Goal: Information Seeking & Learning: Learn about a topic

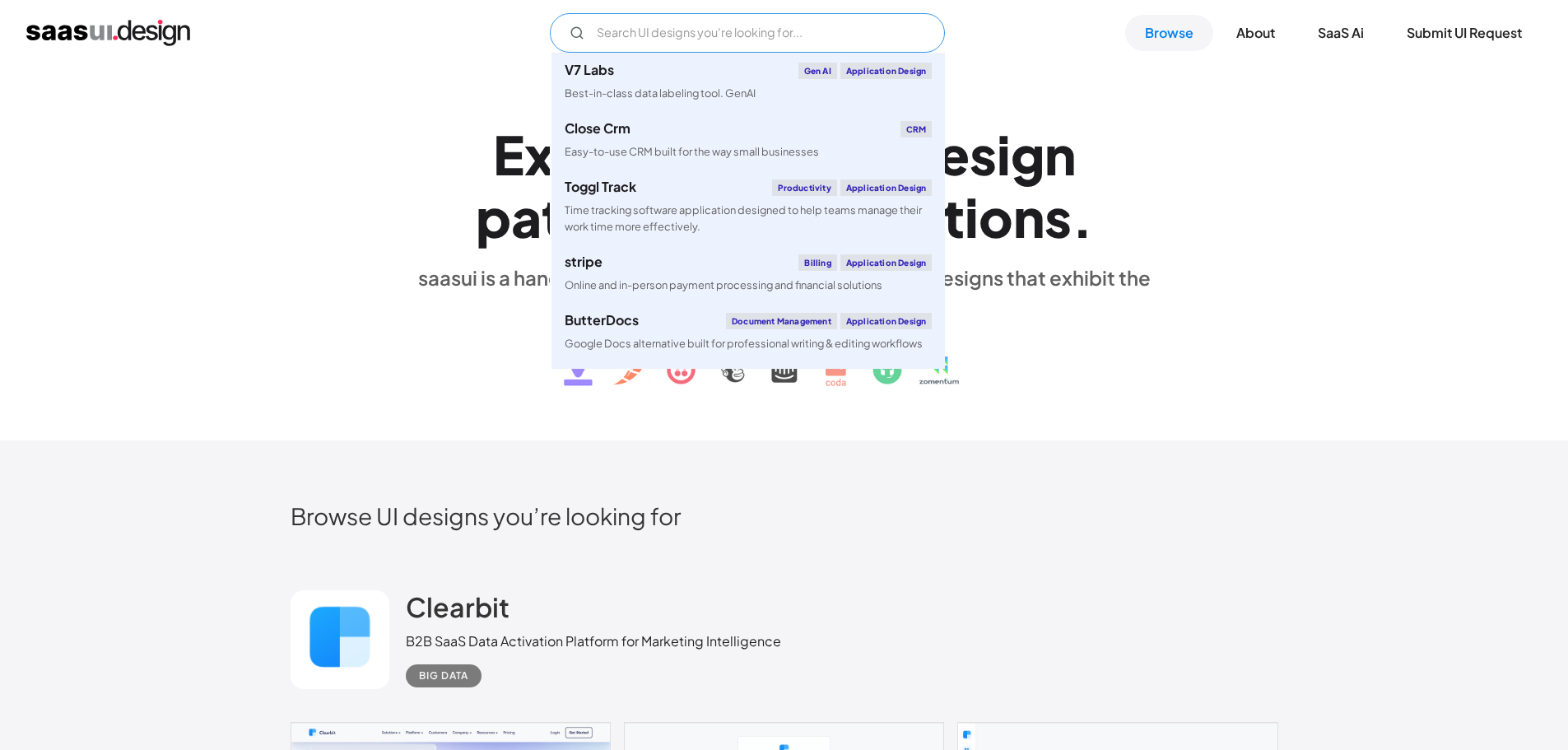
click at [684, 48] on input "Email Form" at bounding box center [747, 33] width 395 height 39
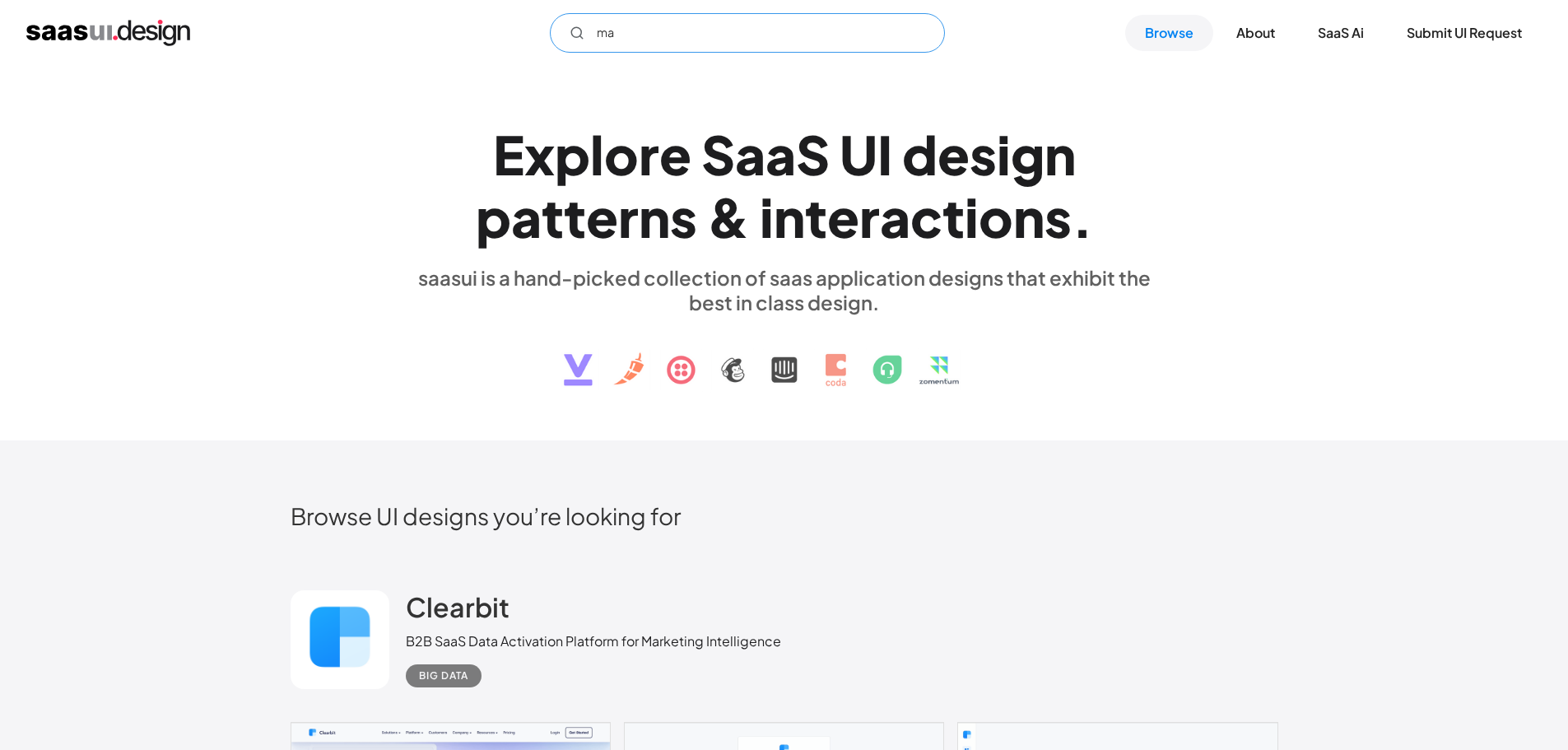
type input "m"
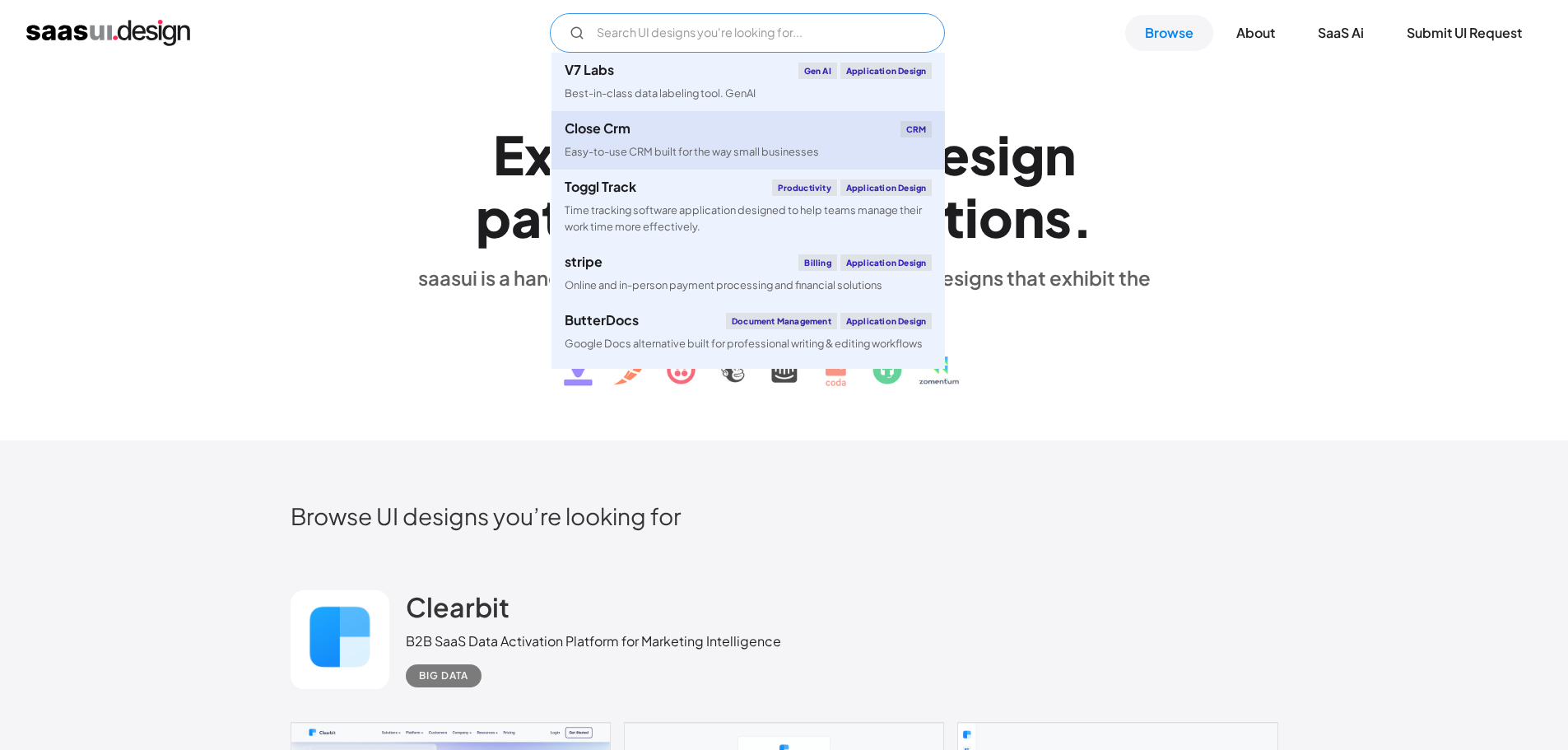
click at [659, 146] on div "Easy-to-use CRM built for the way small businesses" at bounding box center [692, 152] width 254 height 16
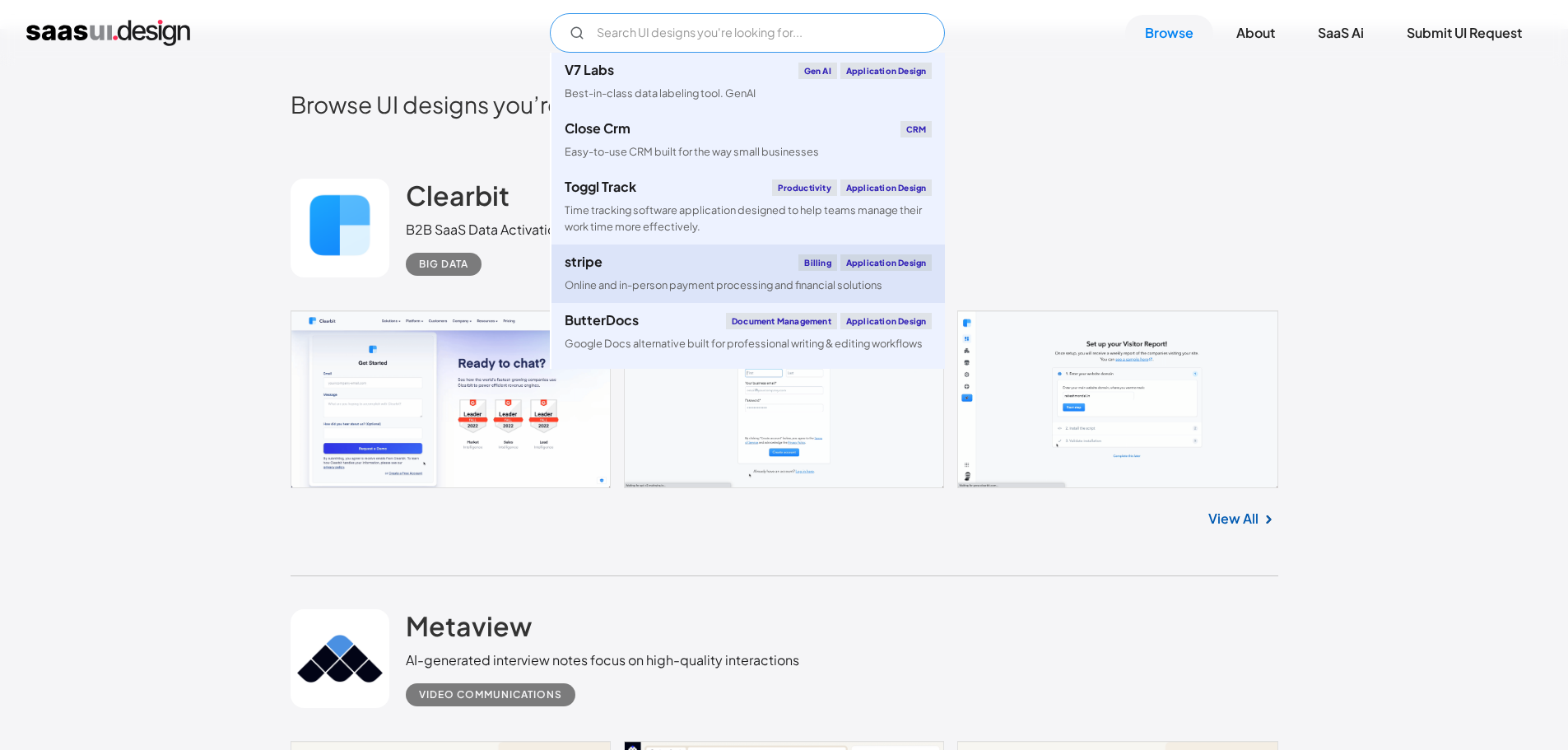
scroll to position [164, 0]
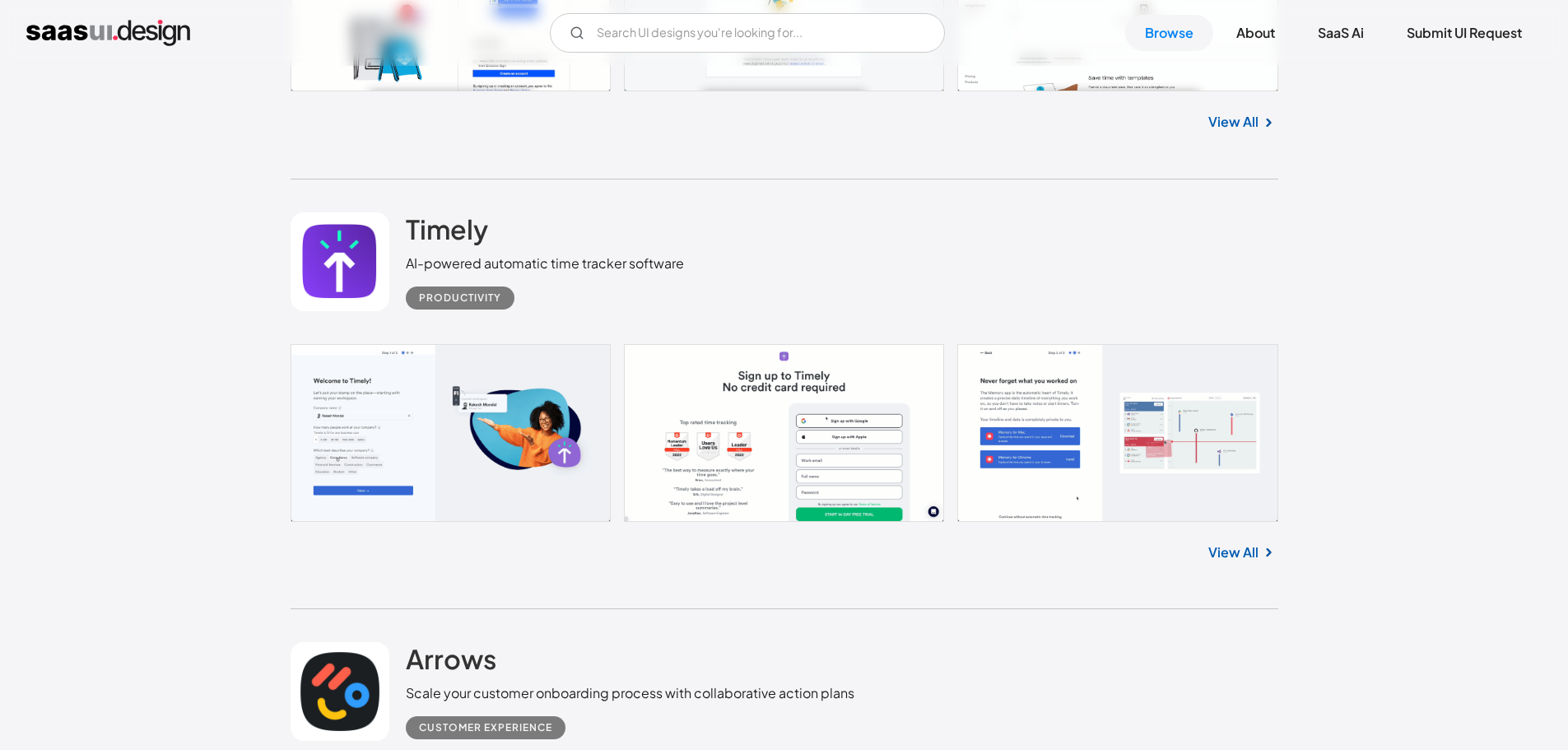
scroll to position [8895, 0]
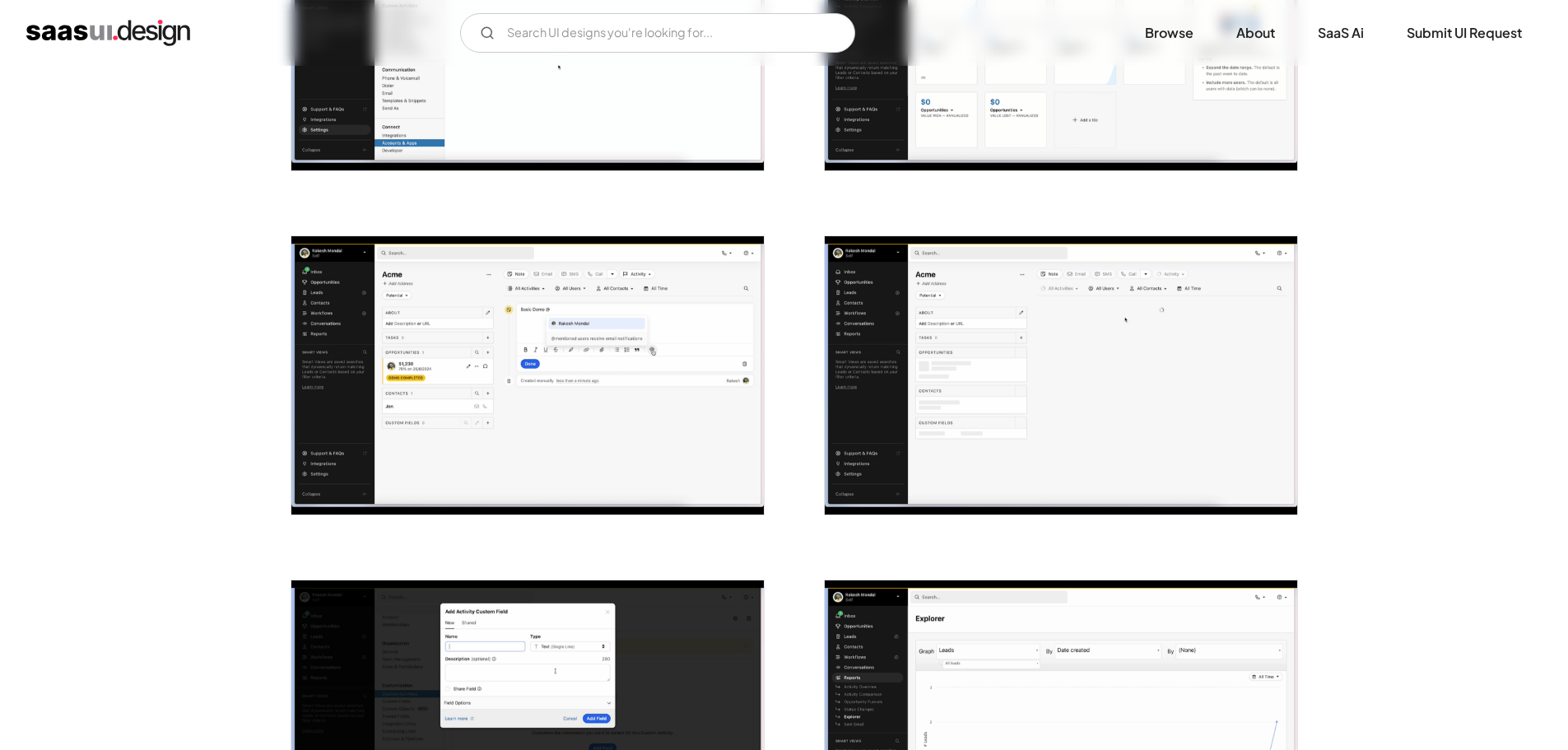
scroll to position [659, 0]
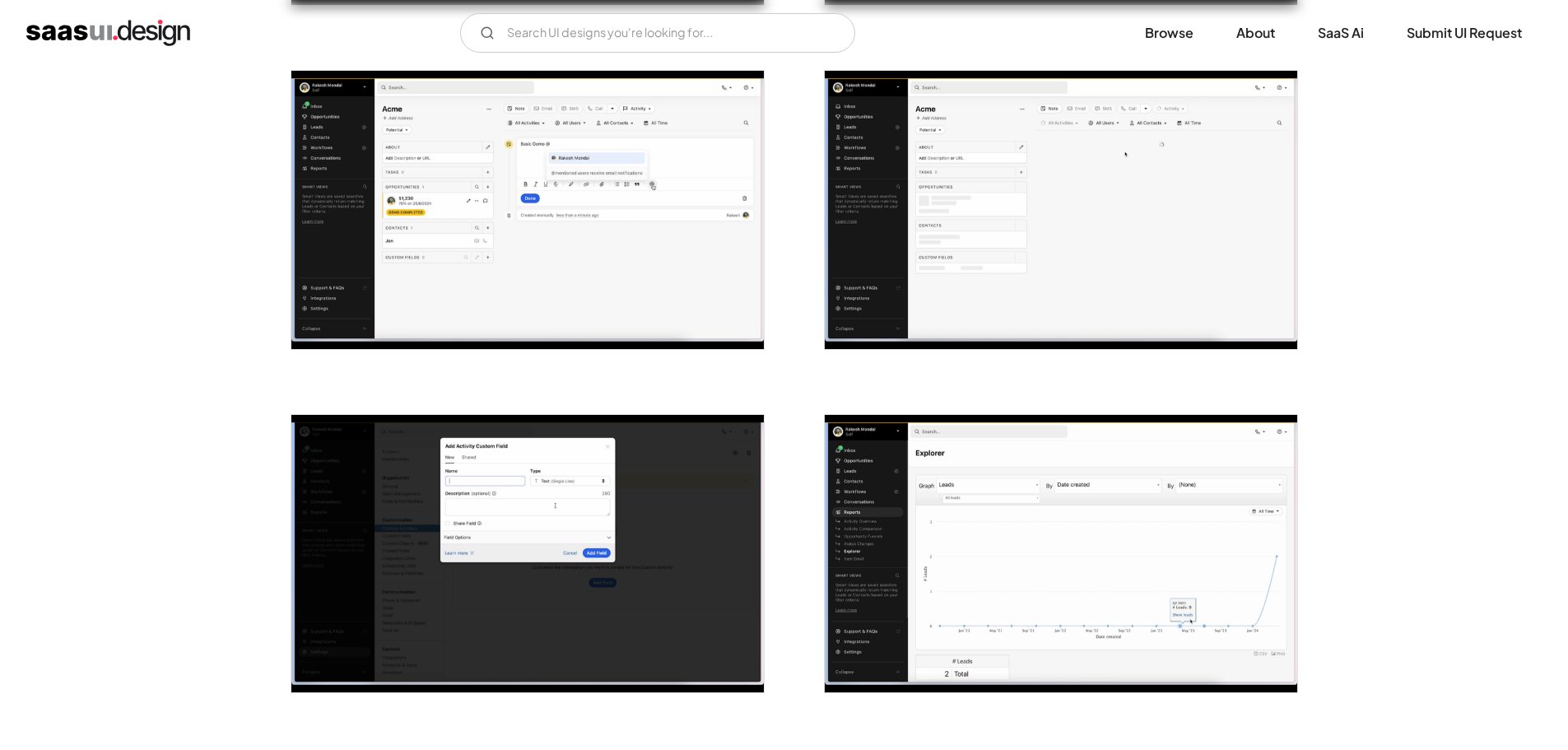
click at [475, 266] on img "open lightbox" at bounding box center [527, 210] width 472 height 279
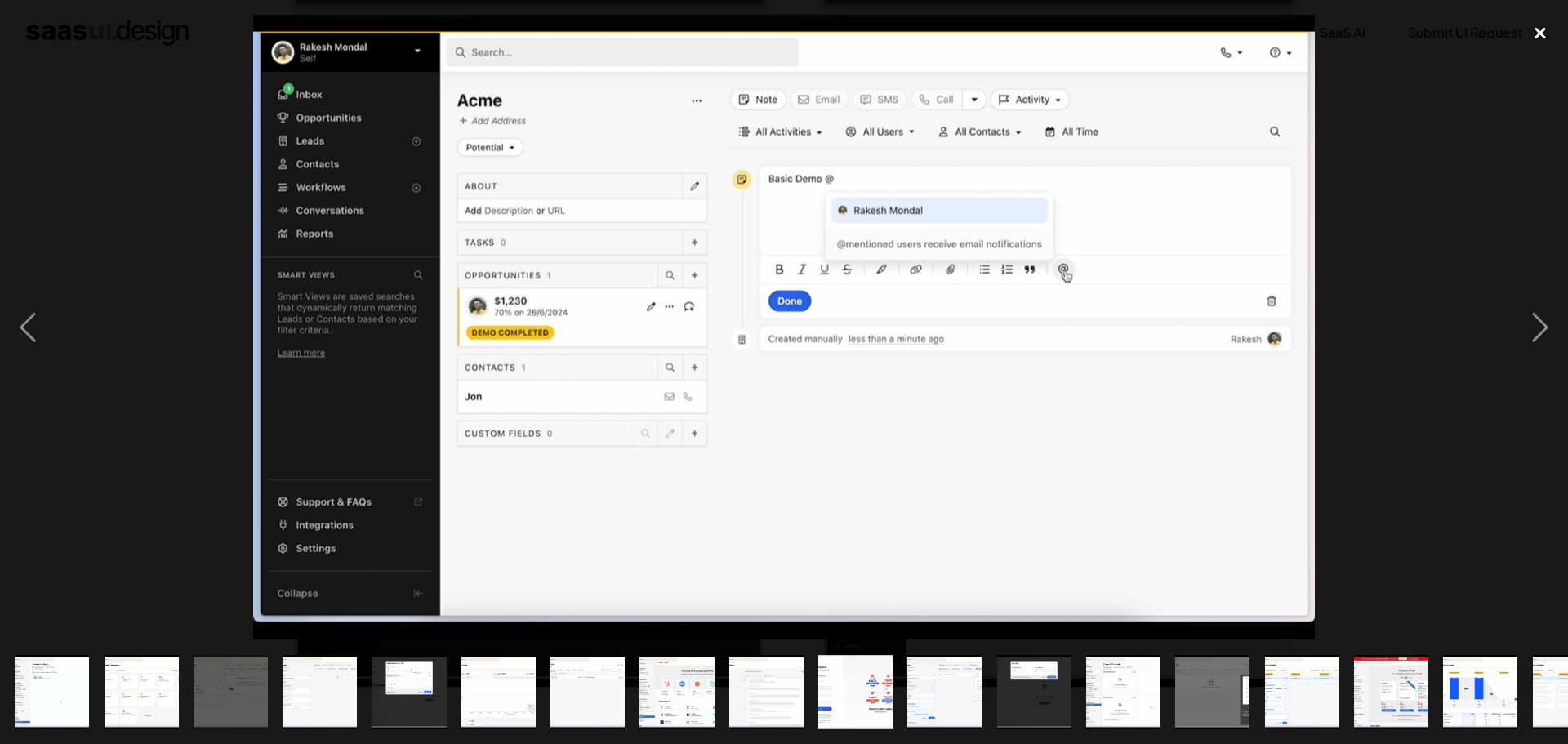
click at [1532, 36] on div "close lightbox" at bounding box center [1540, 33] width 56 height 36
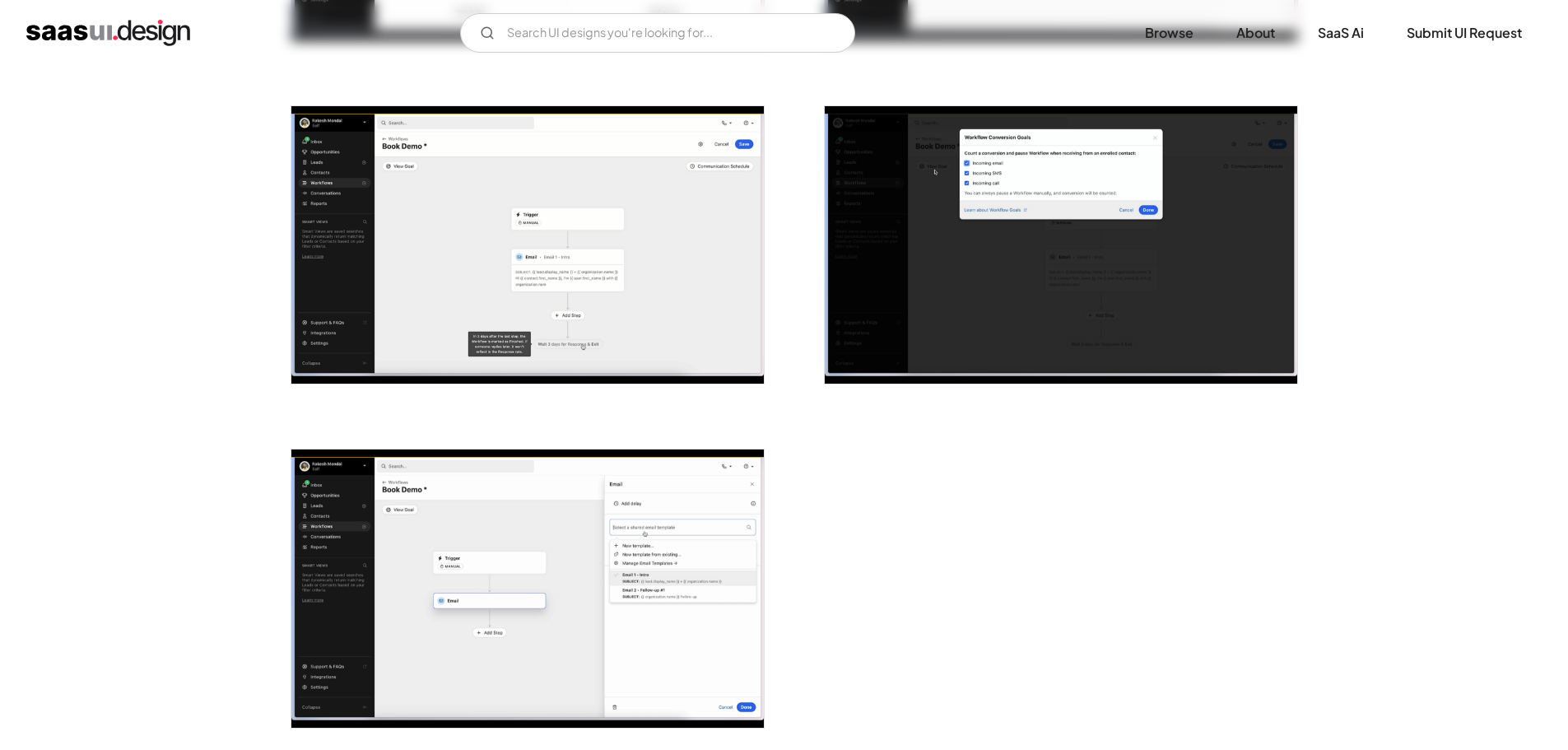
scroll to position [3553, 0]
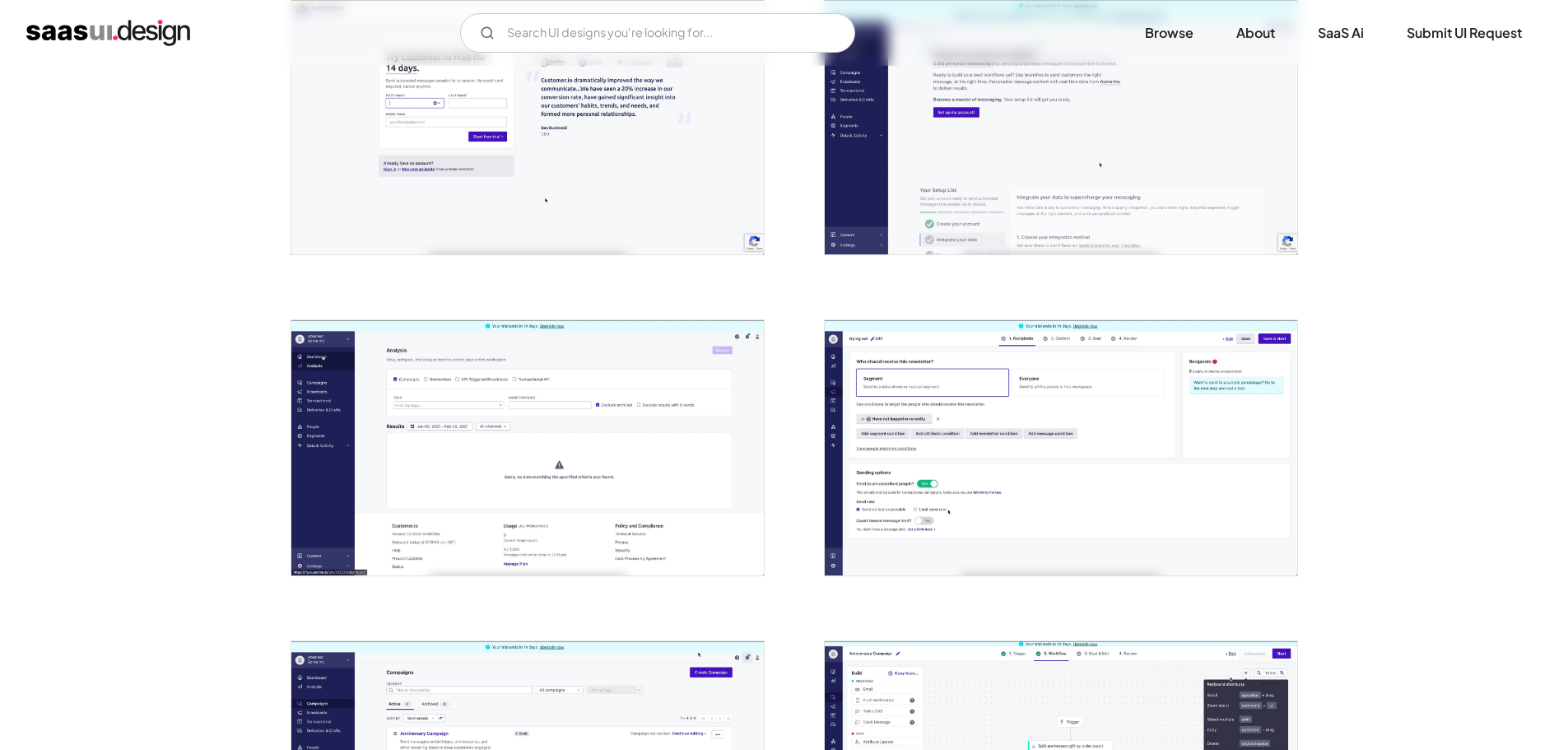
scroll to position [1236, 0]
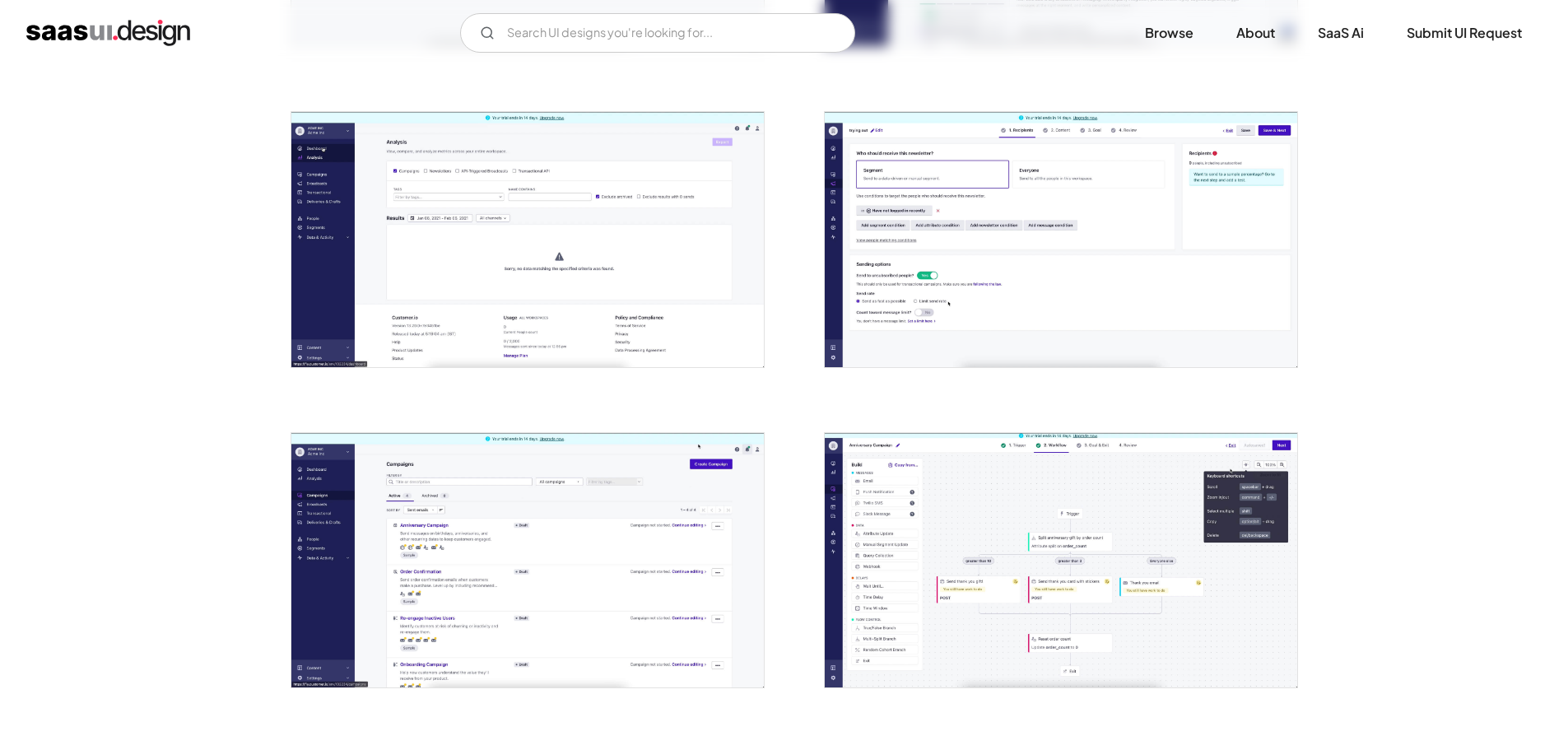
click at [964, 289] on img "open lightbox" at bounding box center [1060, 238] width 472 height 254
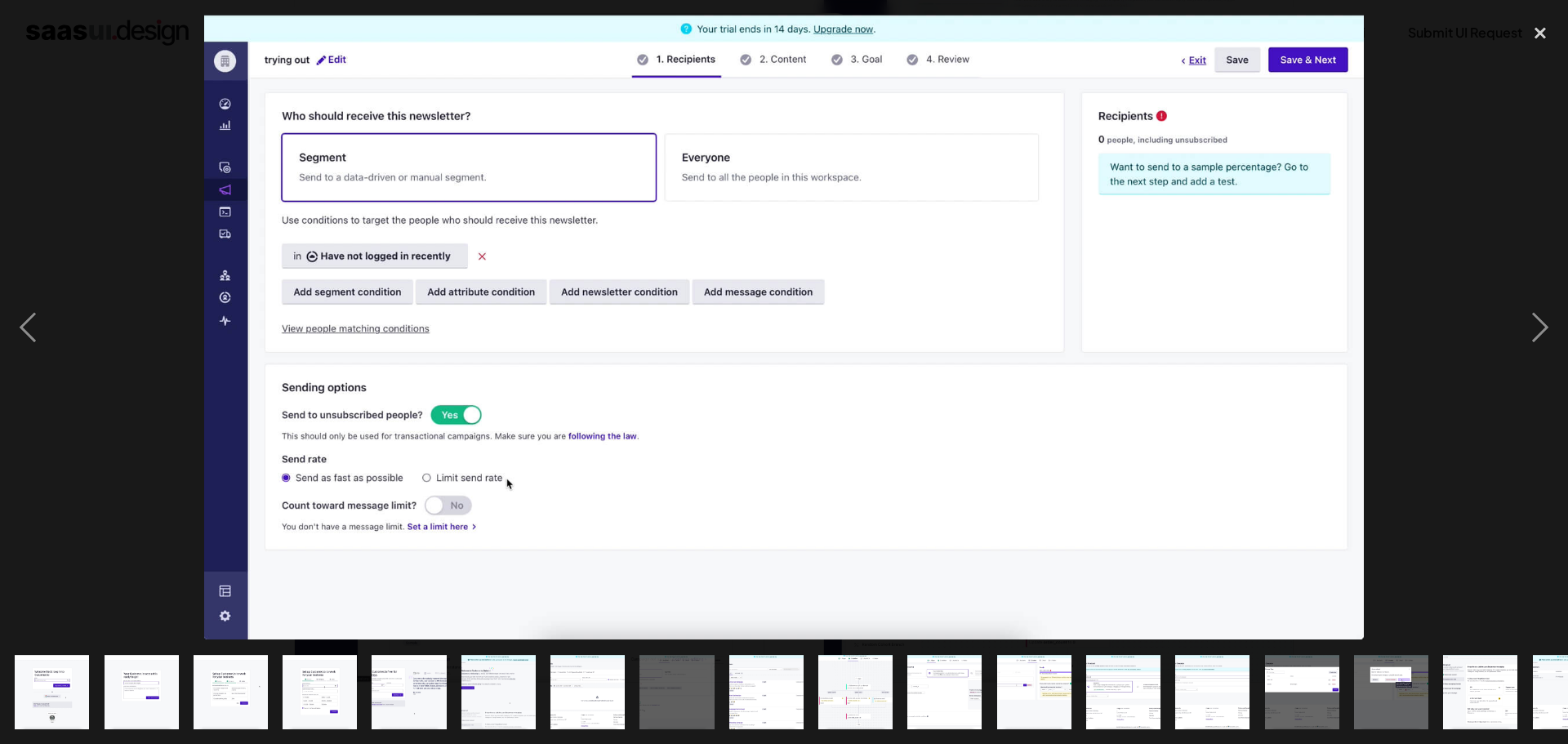
click at [139, 188] on div at bounding box center [784, 328] width 1568 height 625
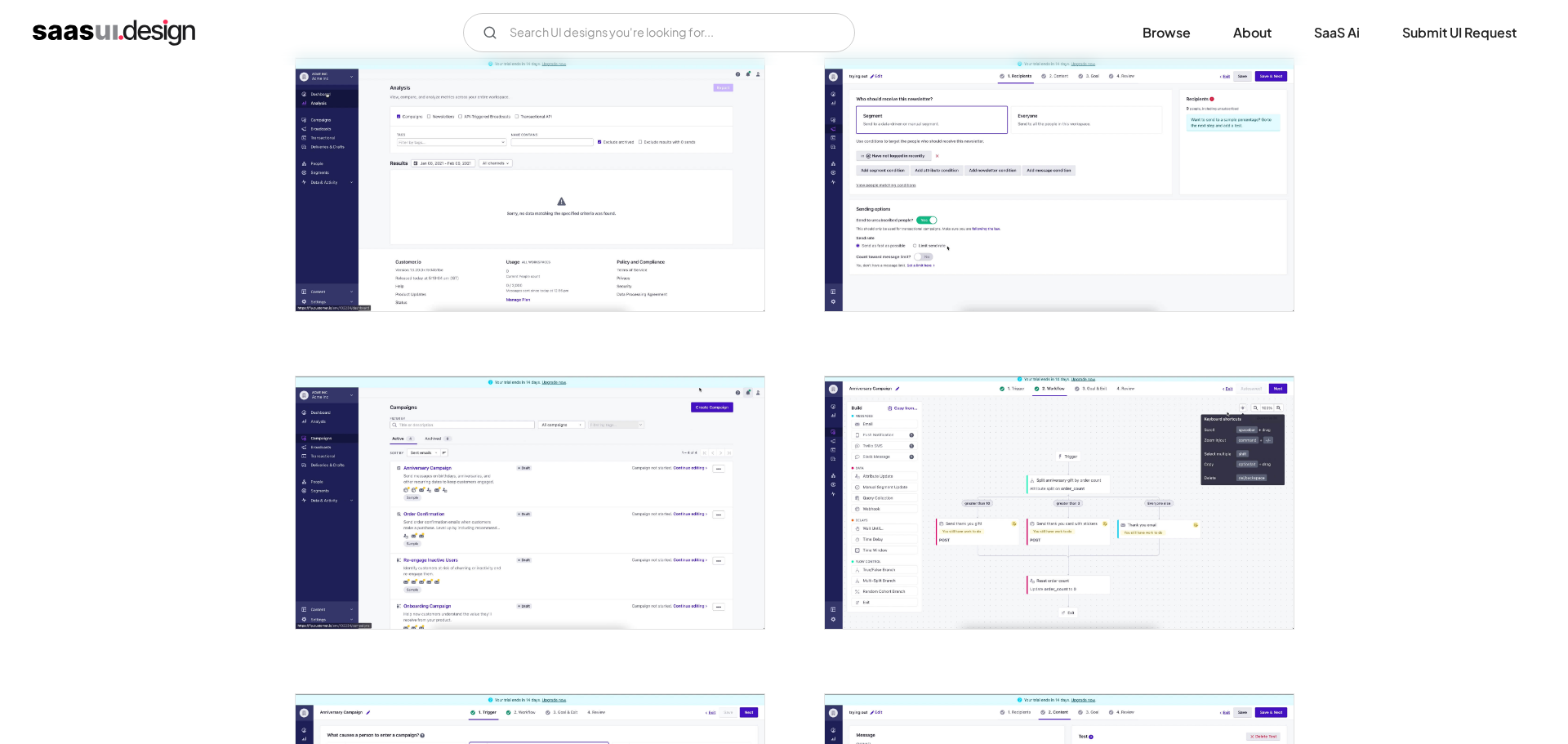
scroll to position [1307, 0]
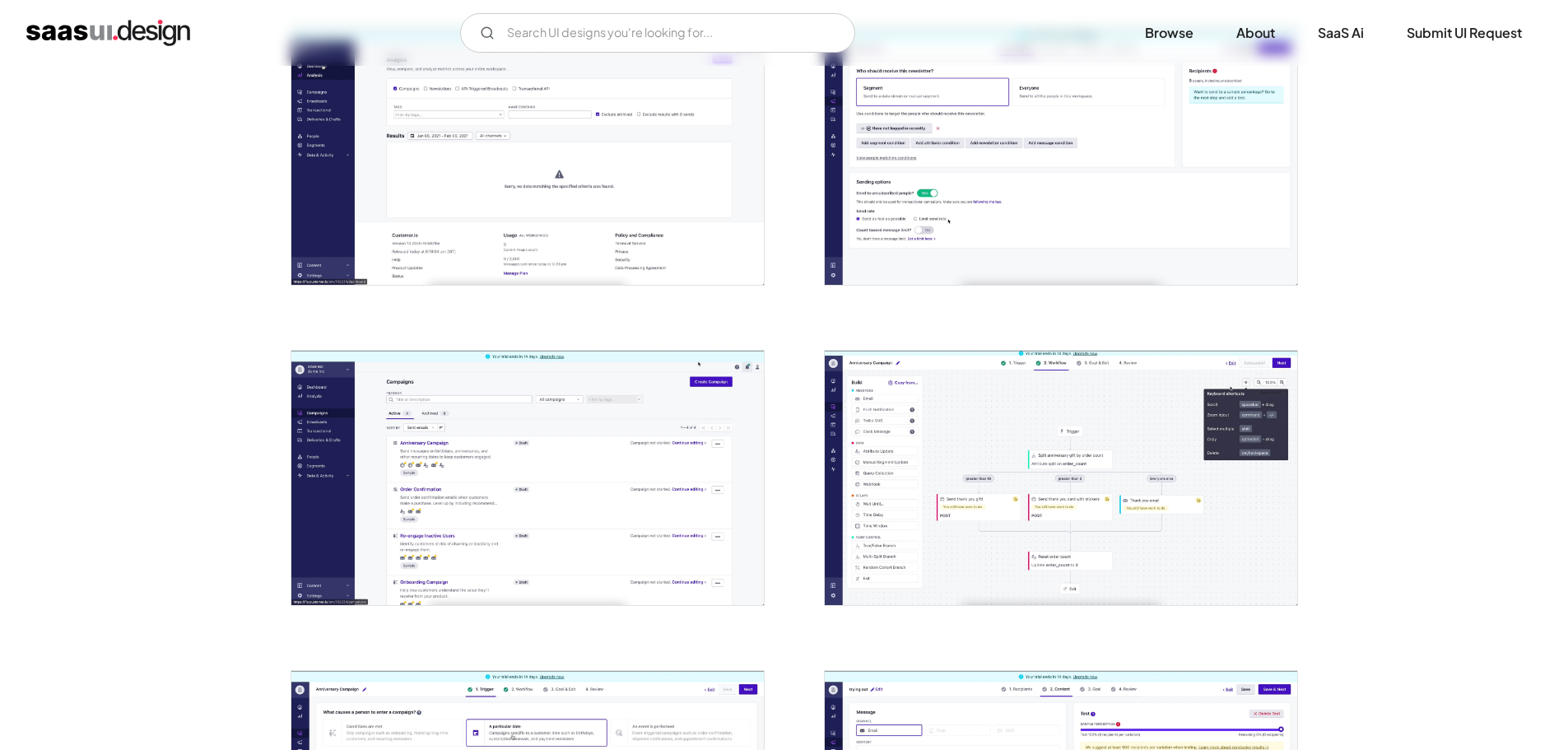
click at [527, 469] on img "open lightbox" at bounding box center [527, 478] width 472 height 254
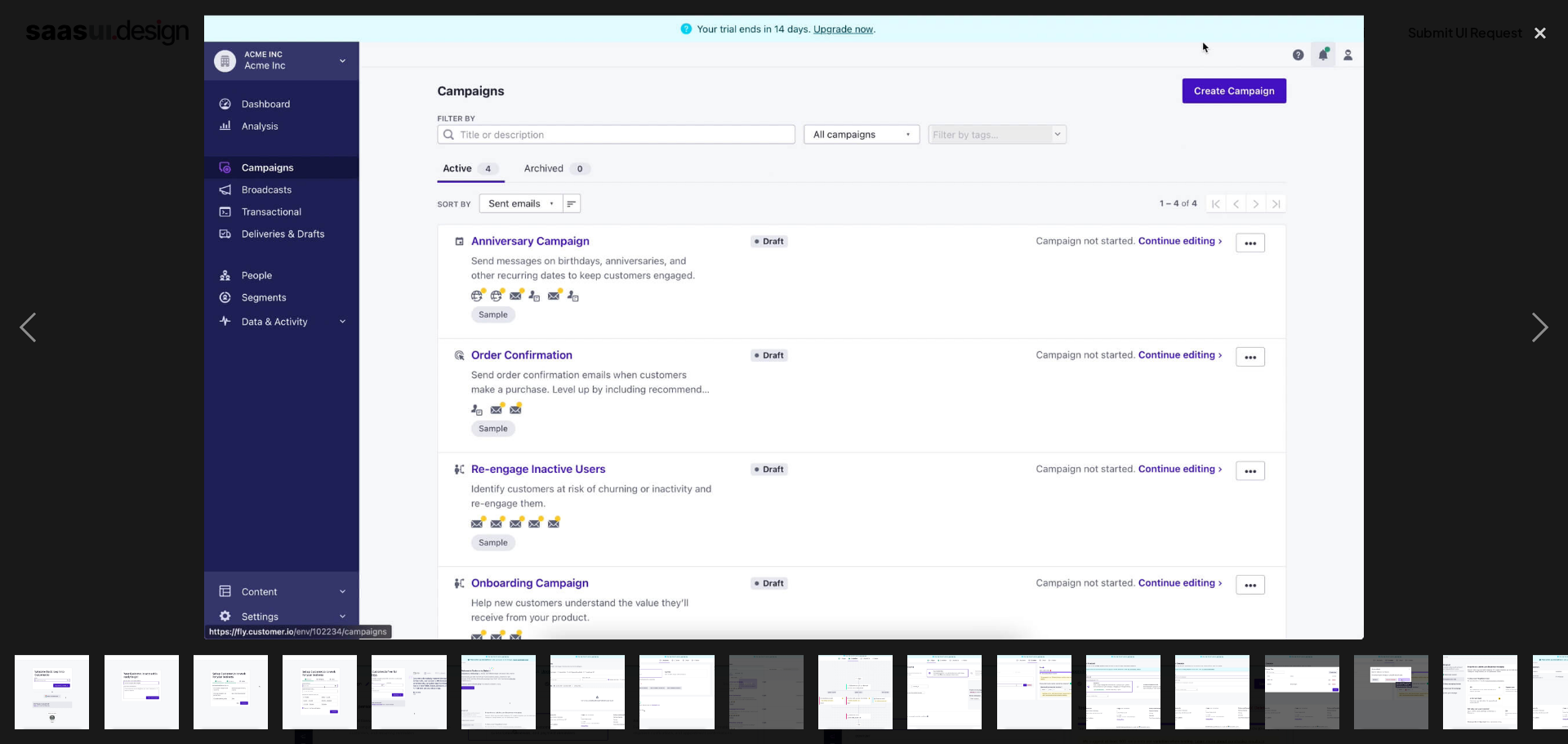
click at [118, 512] on div at bounding box center [784, 328] width 1568 height 625
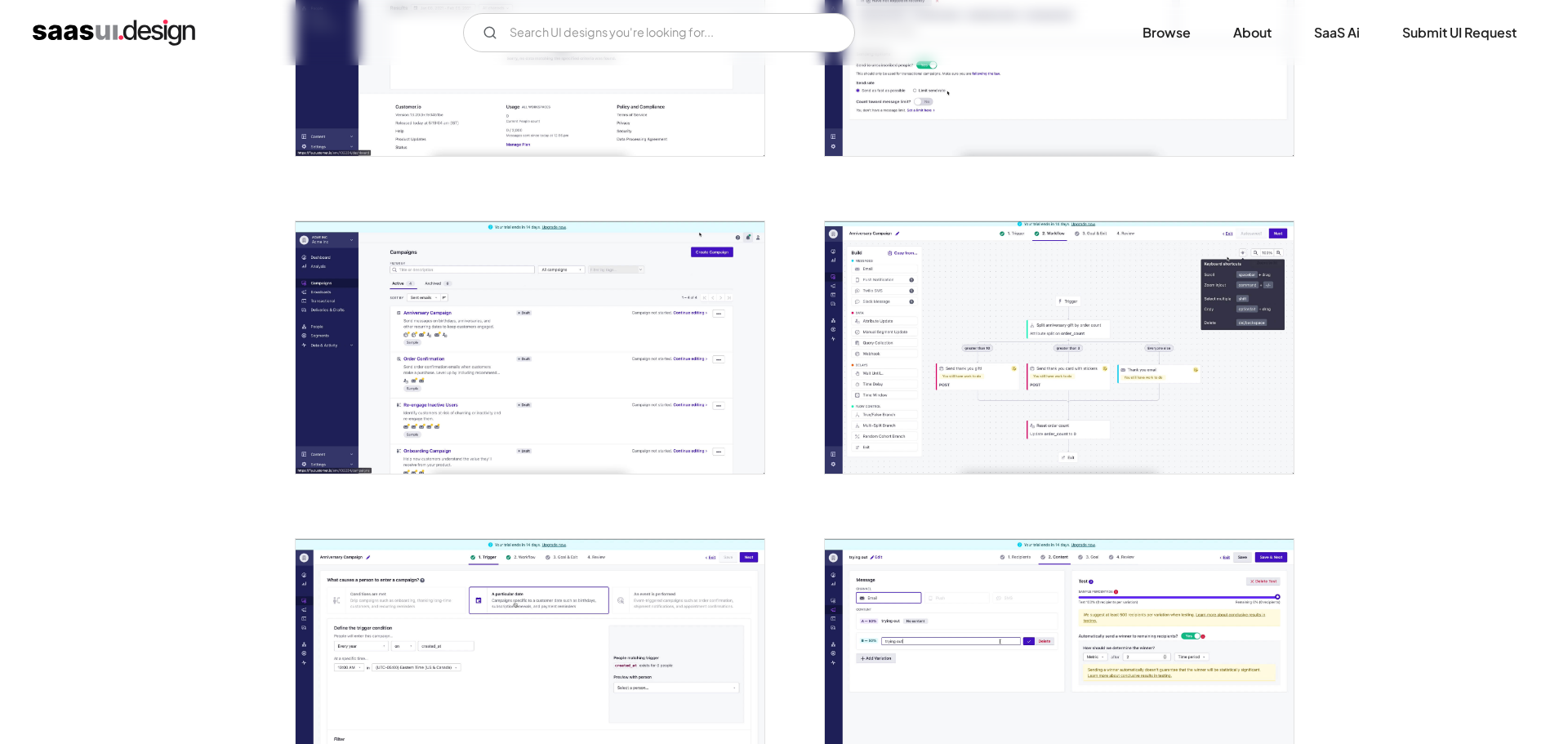
scroll to position [1634, 0]
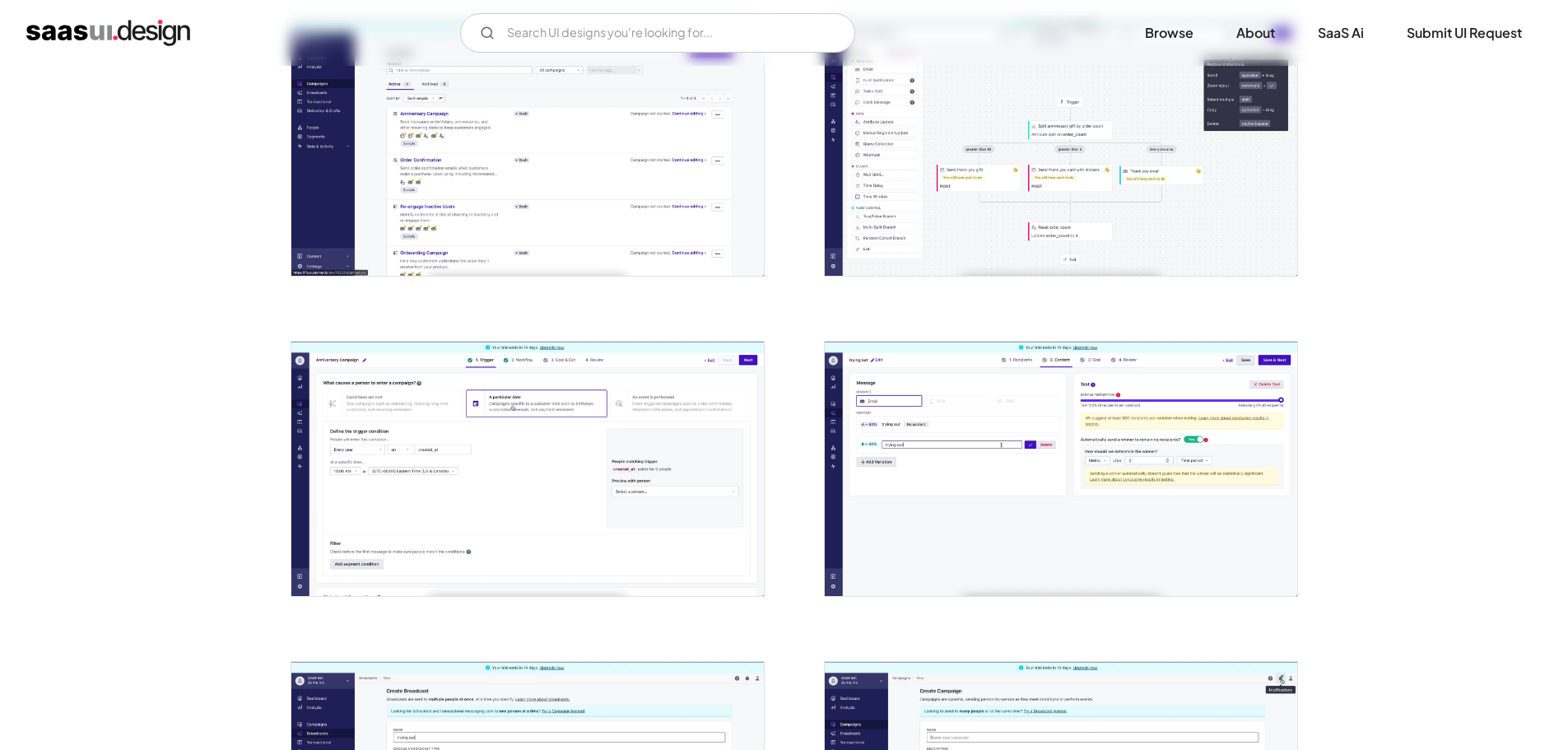
click at [374, 483] on img "open lightbox" at bounding box center [527, 469] width 472 height 254
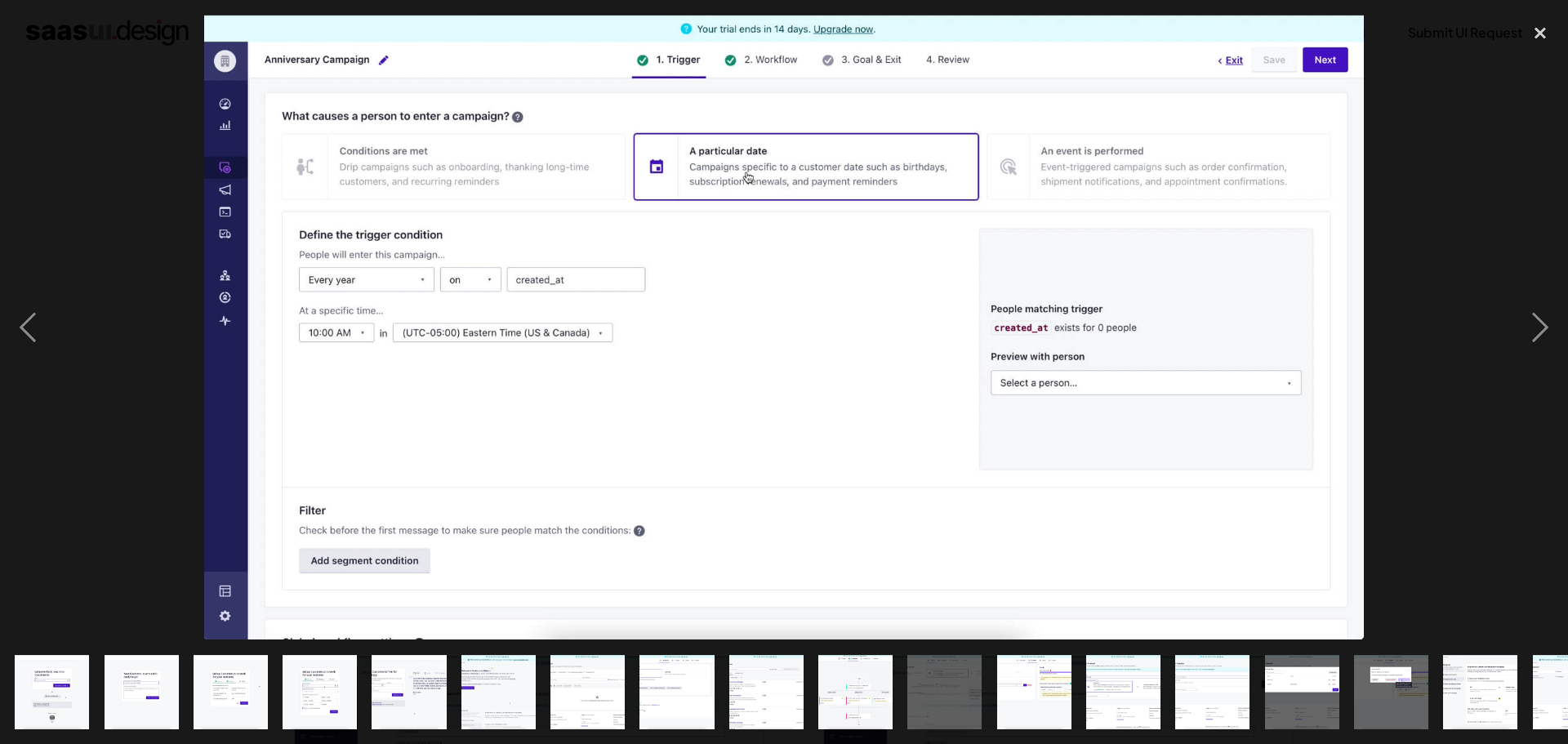
click at [130, 458] on div at bounding box center [784, 328] width 1568 height 625
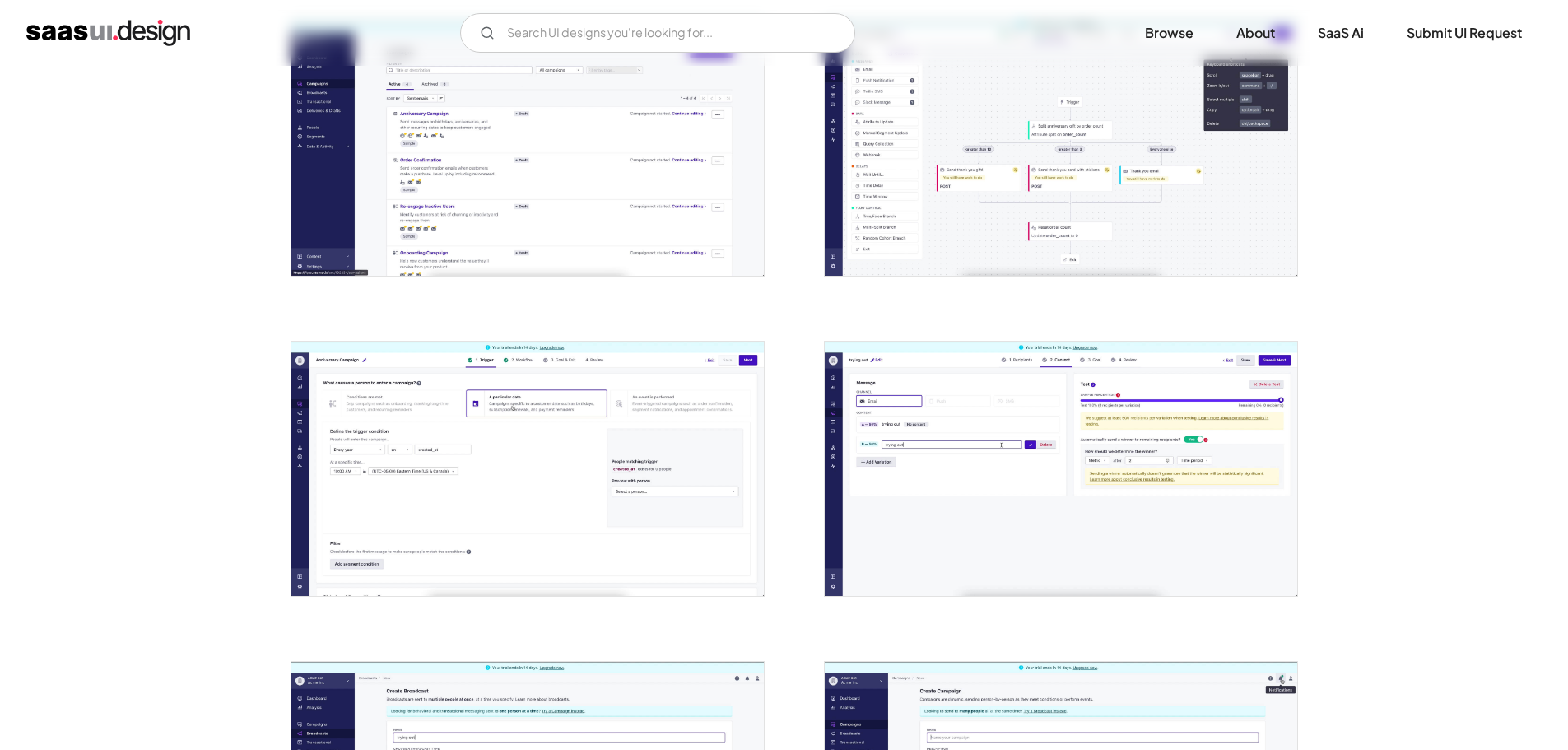
click at [976, 462] on img "open lightbox" at bounding box center [1060, 469] width 472 height 254
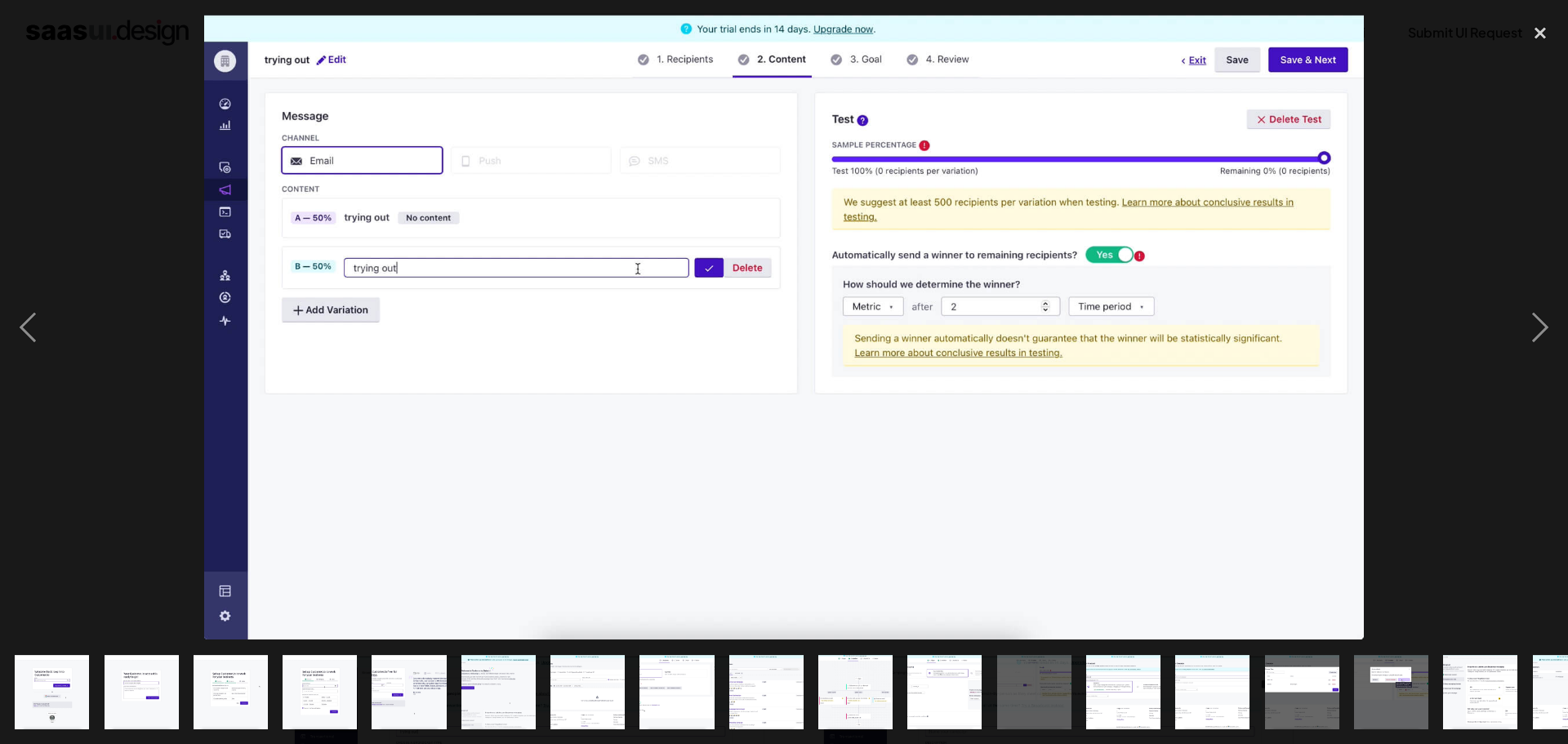
click at [164, 493] on div at bounding box center [784, 328] width 1568 height 625
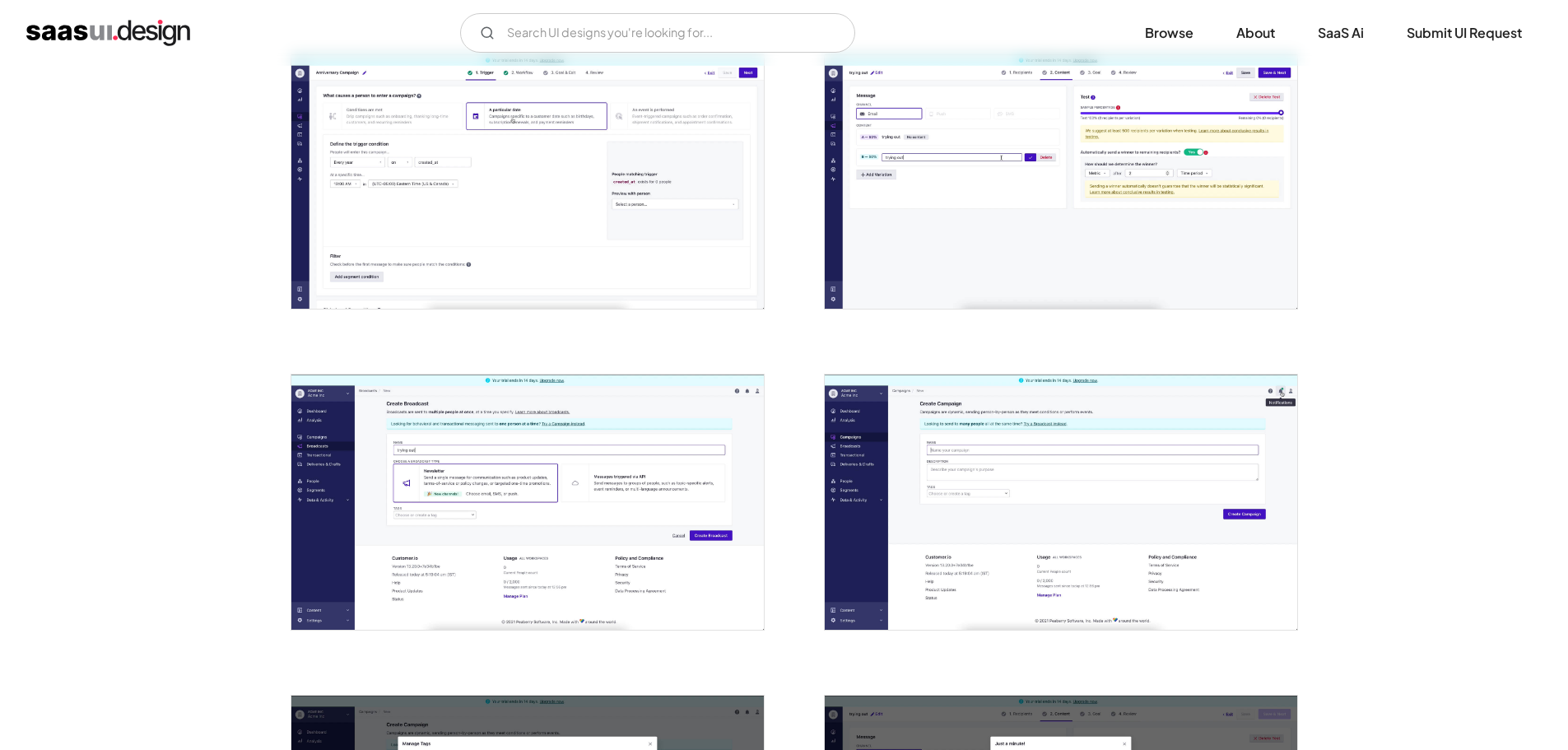
scroll to position [1977, 0]
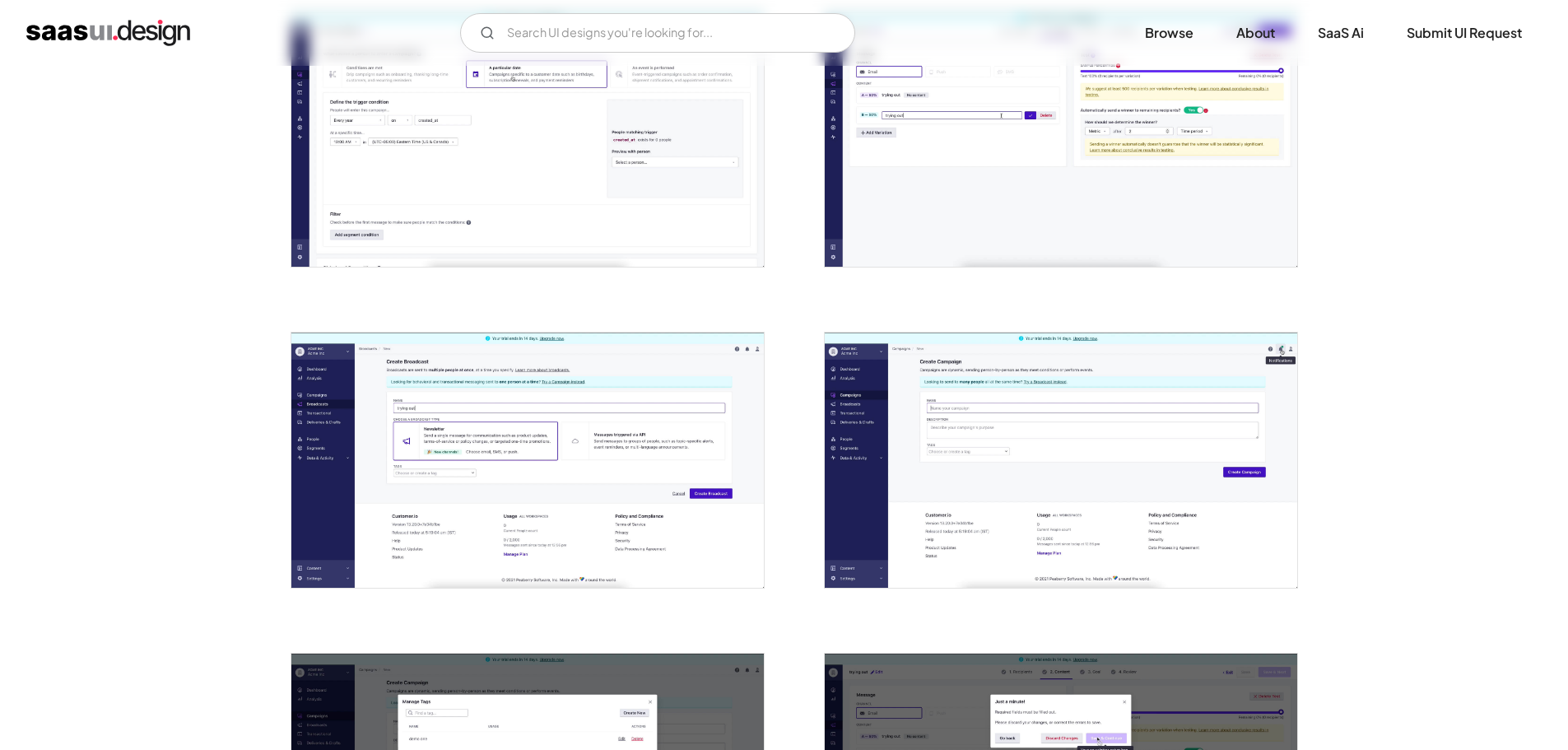
click at [371, 479] on img "open lightbox" at bounding box center [527, 460] width 472 height 254
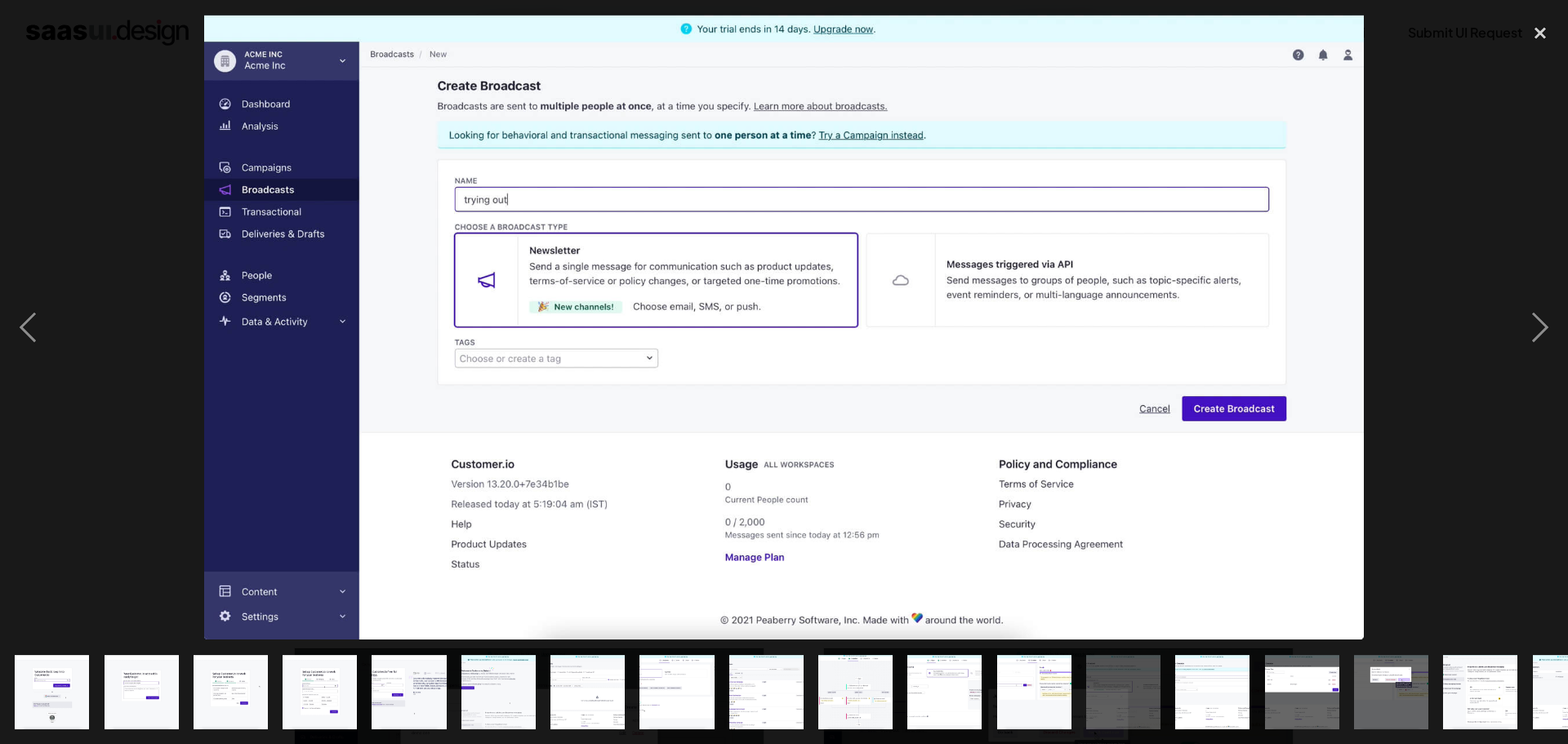
click at [131, 504] on div at bounding box center [784, 328] width 1568 height 625
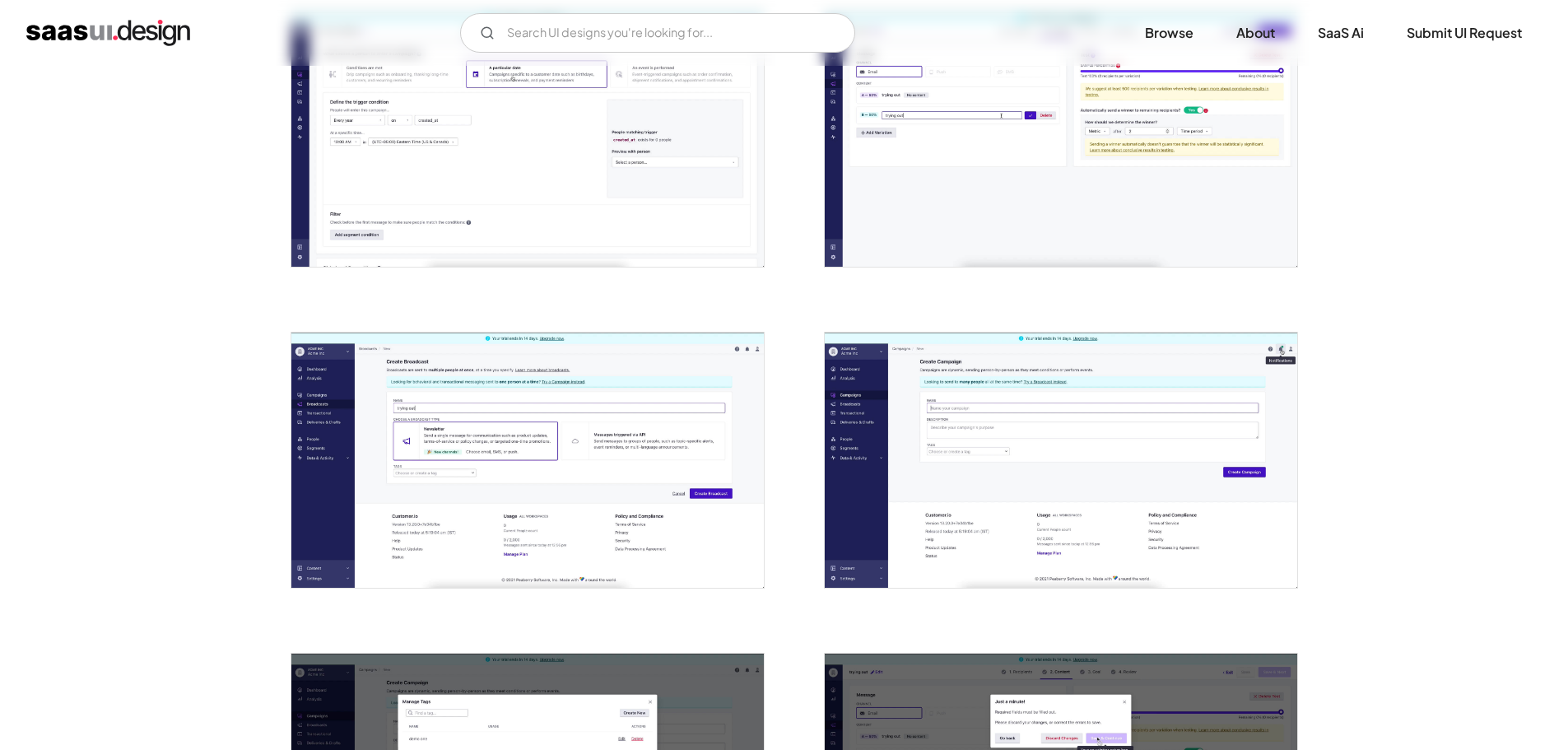
click at [1024, 498] on img "open lightbox" at bounding box center [1060, 460] width 472 height 254
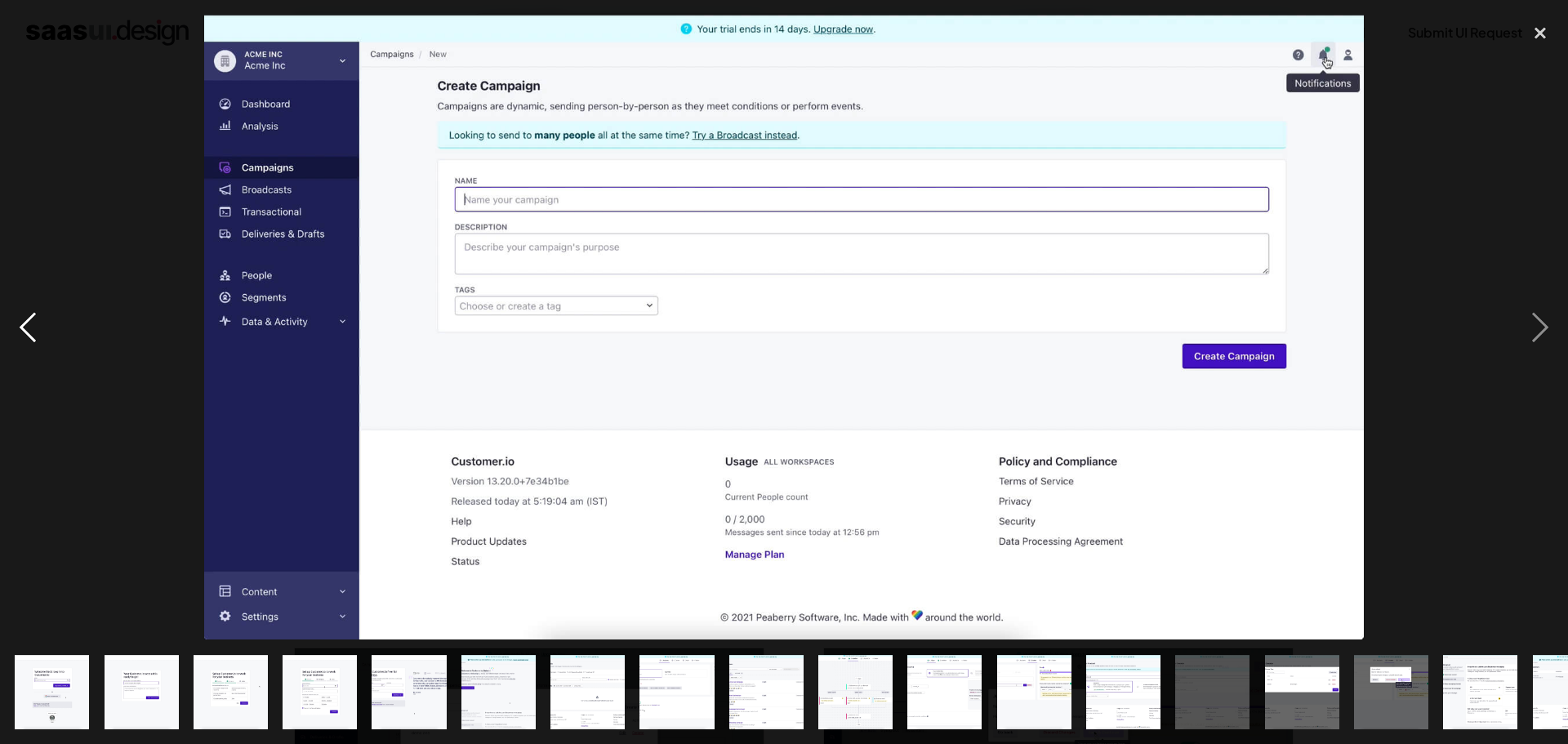
click at [55, 495] on div "previous image" at bounding box center [27, 328] width 56 height 625
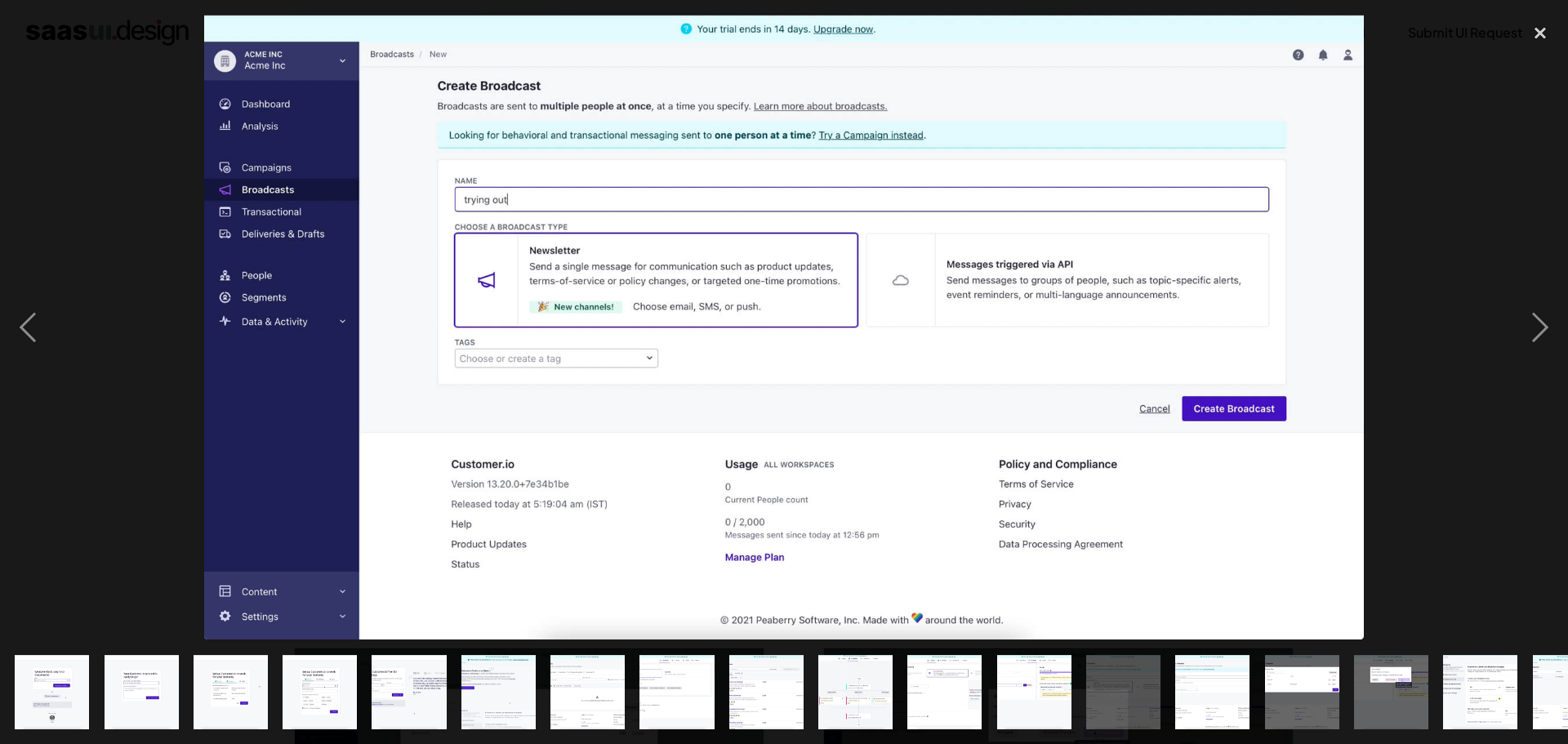
click at [122, 357] on div at bounding box center [784, 328] width 1568 height 625
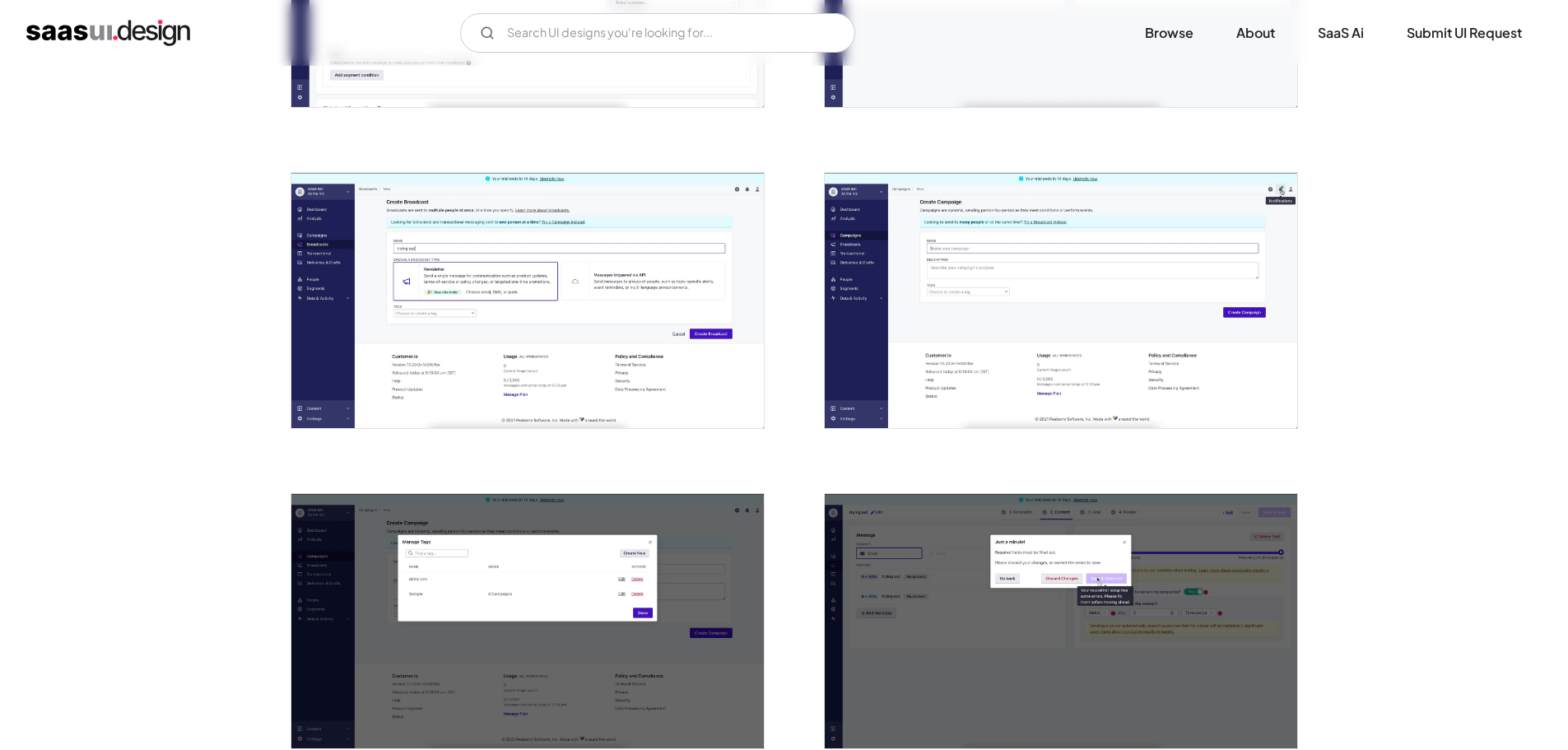
scroll to position [2388, 0]
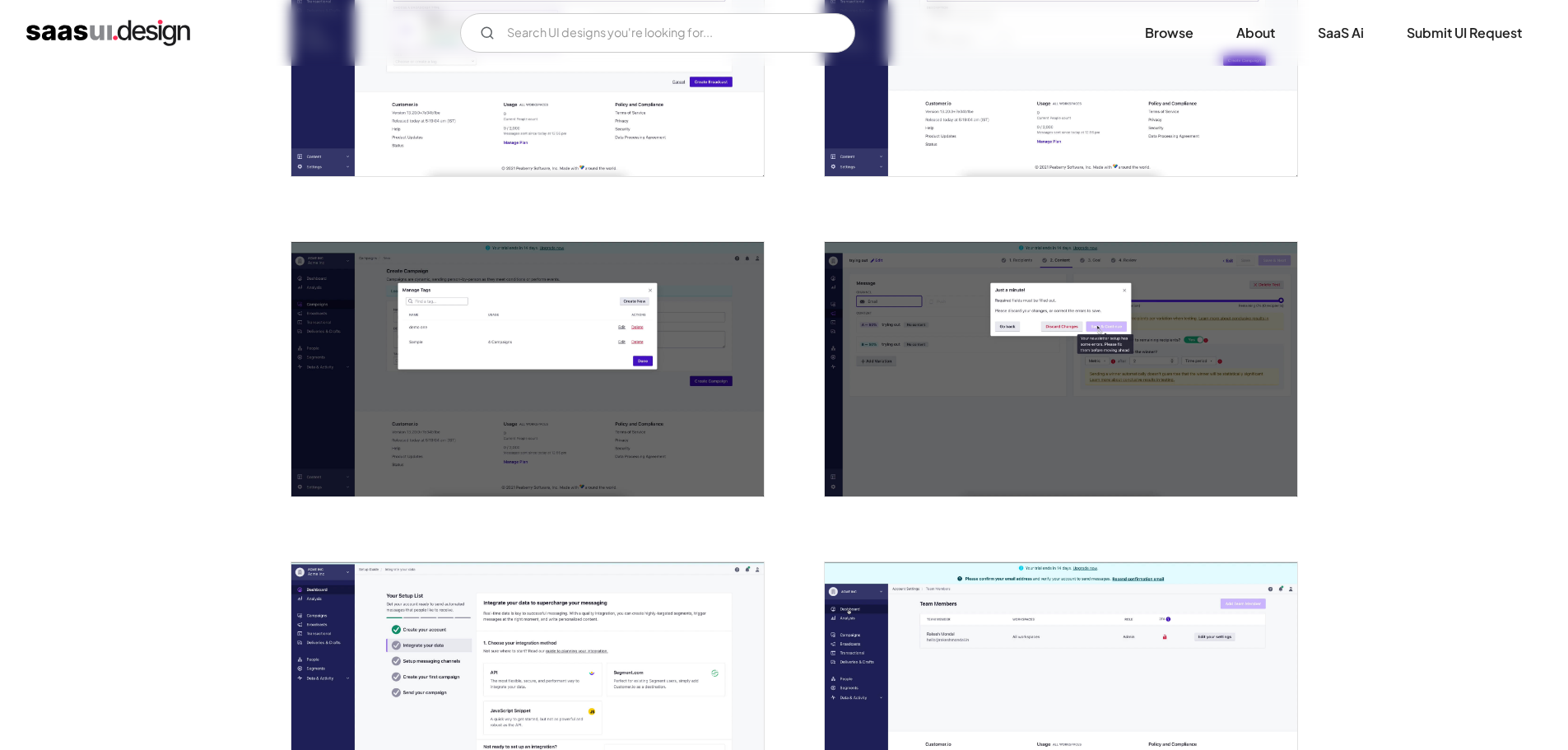
click at [440, 375] on img "open lightbox" at bounding box center [527, 369] width 472 height 254
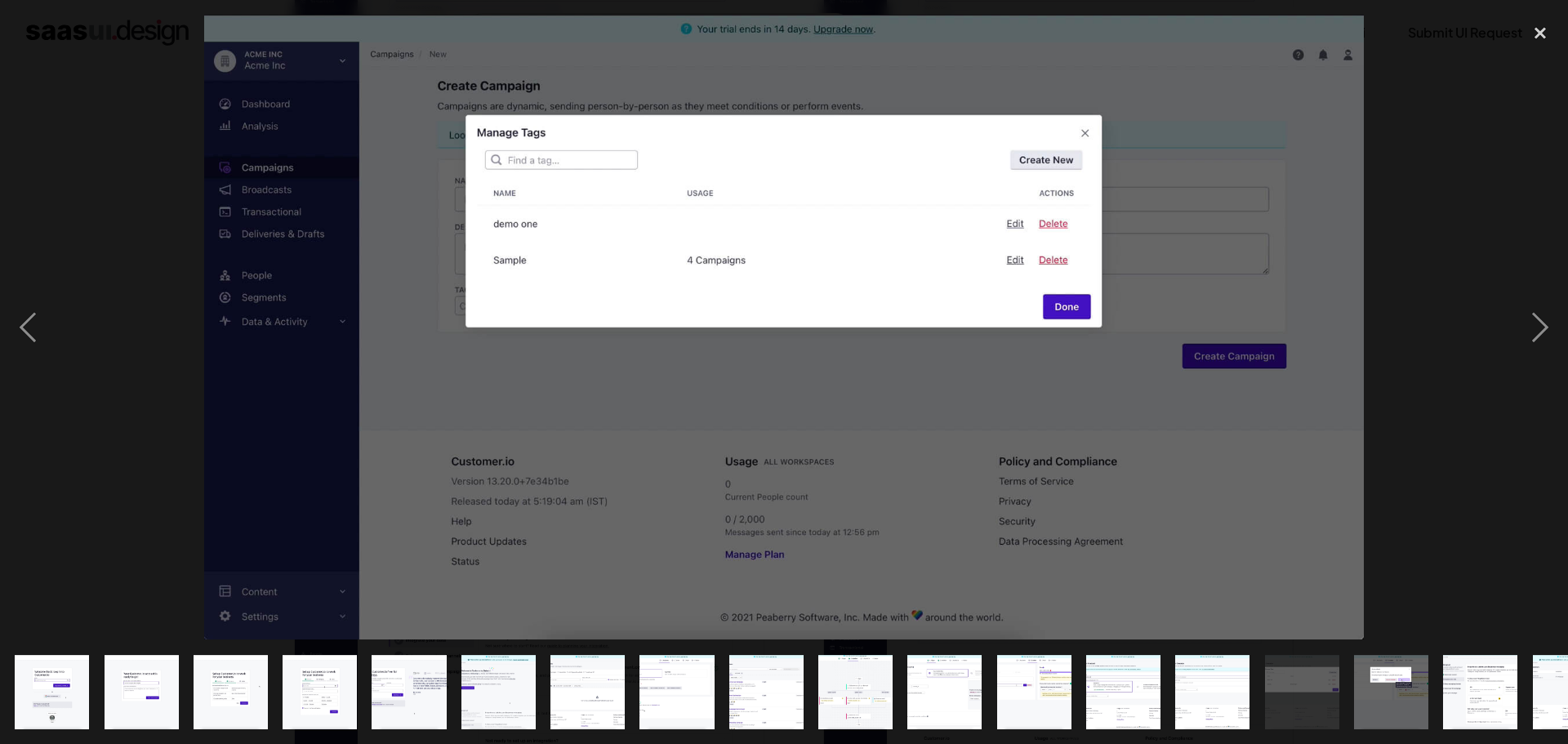
click at [152, 452] on div at bounding box center [784, 328] width 1568 height 625
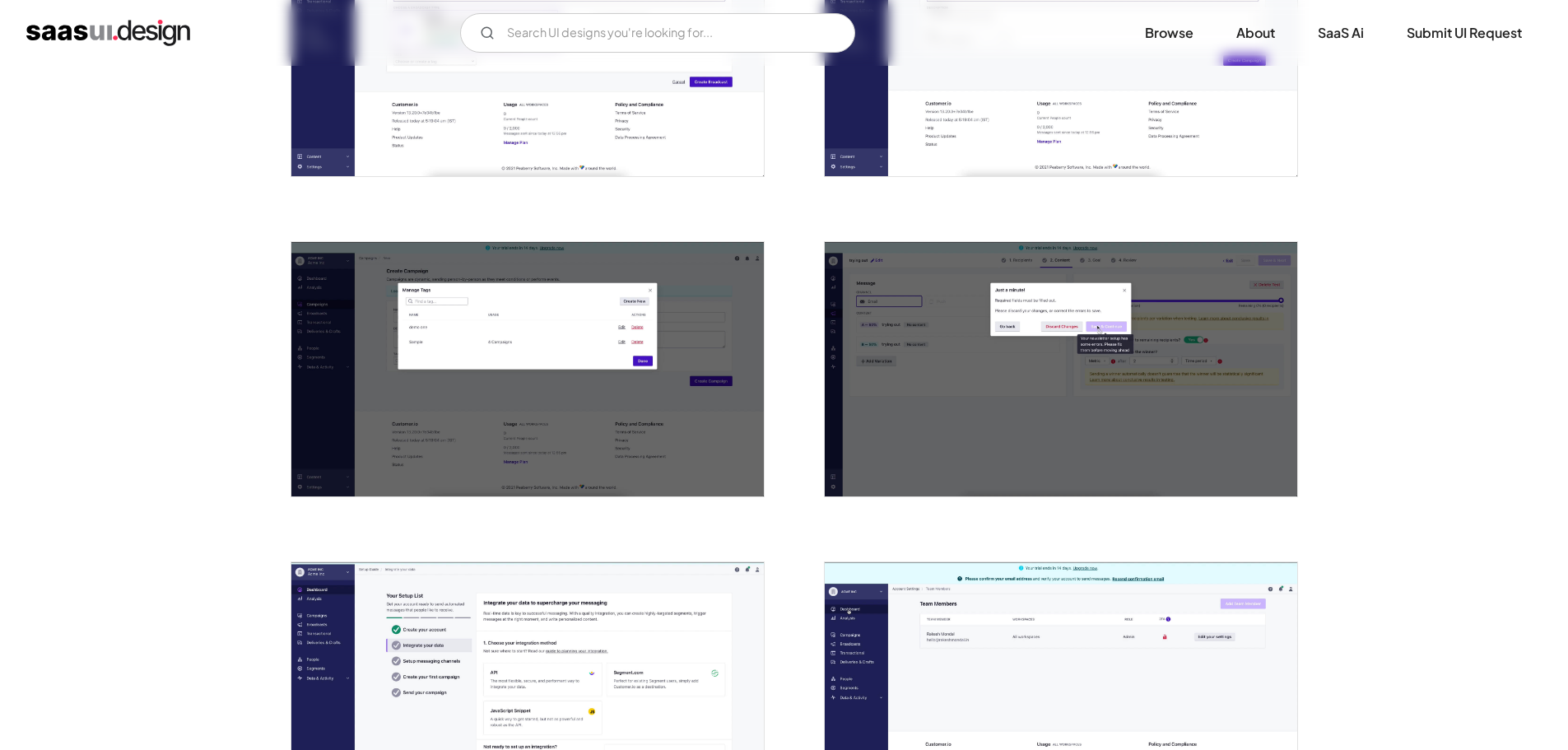
click at [1078, 306] on img "open lightbox" at bounding box center [1060, 369] width 472 height 254
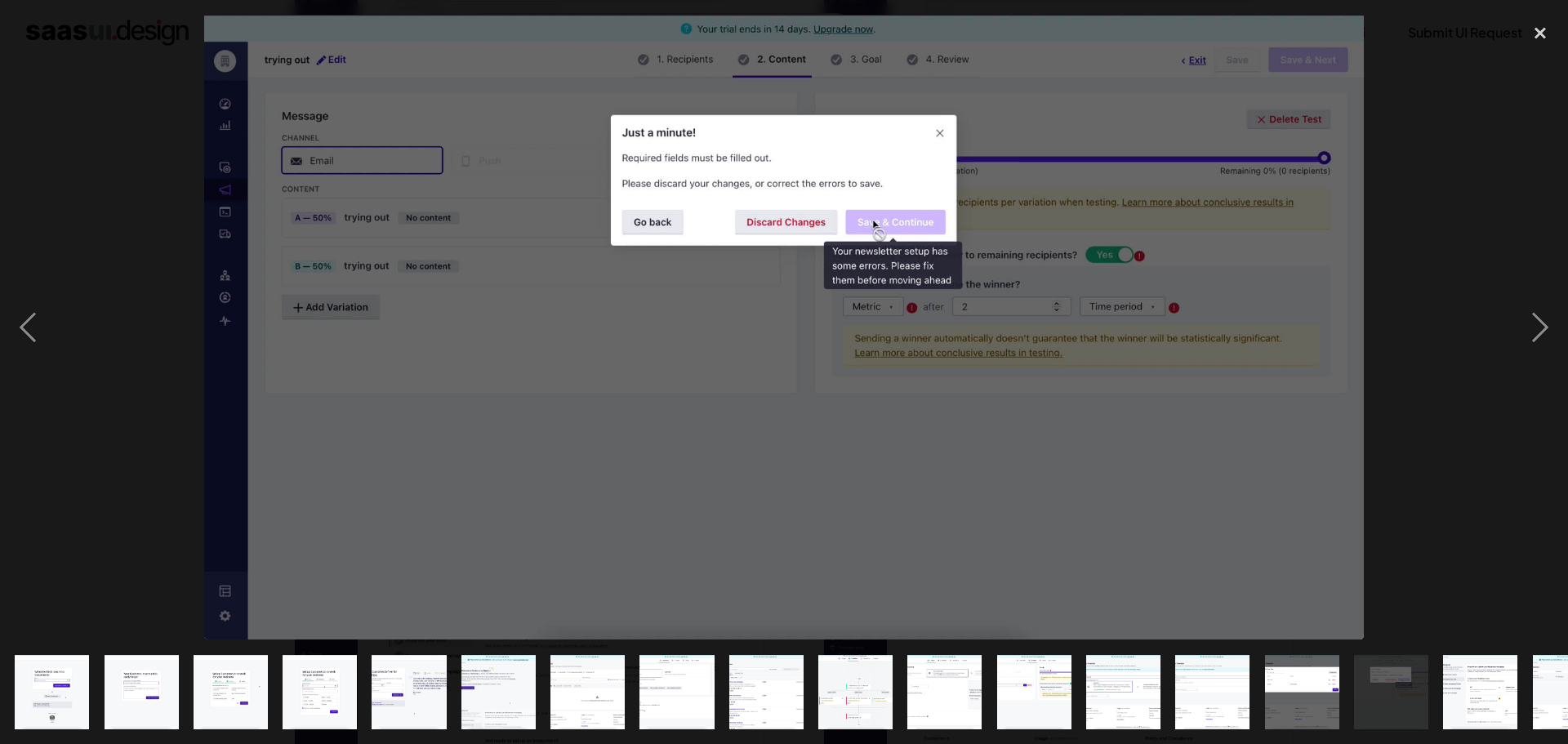
click at [106, 467] on div at bounding box center [784, 328] width 1568 height 625
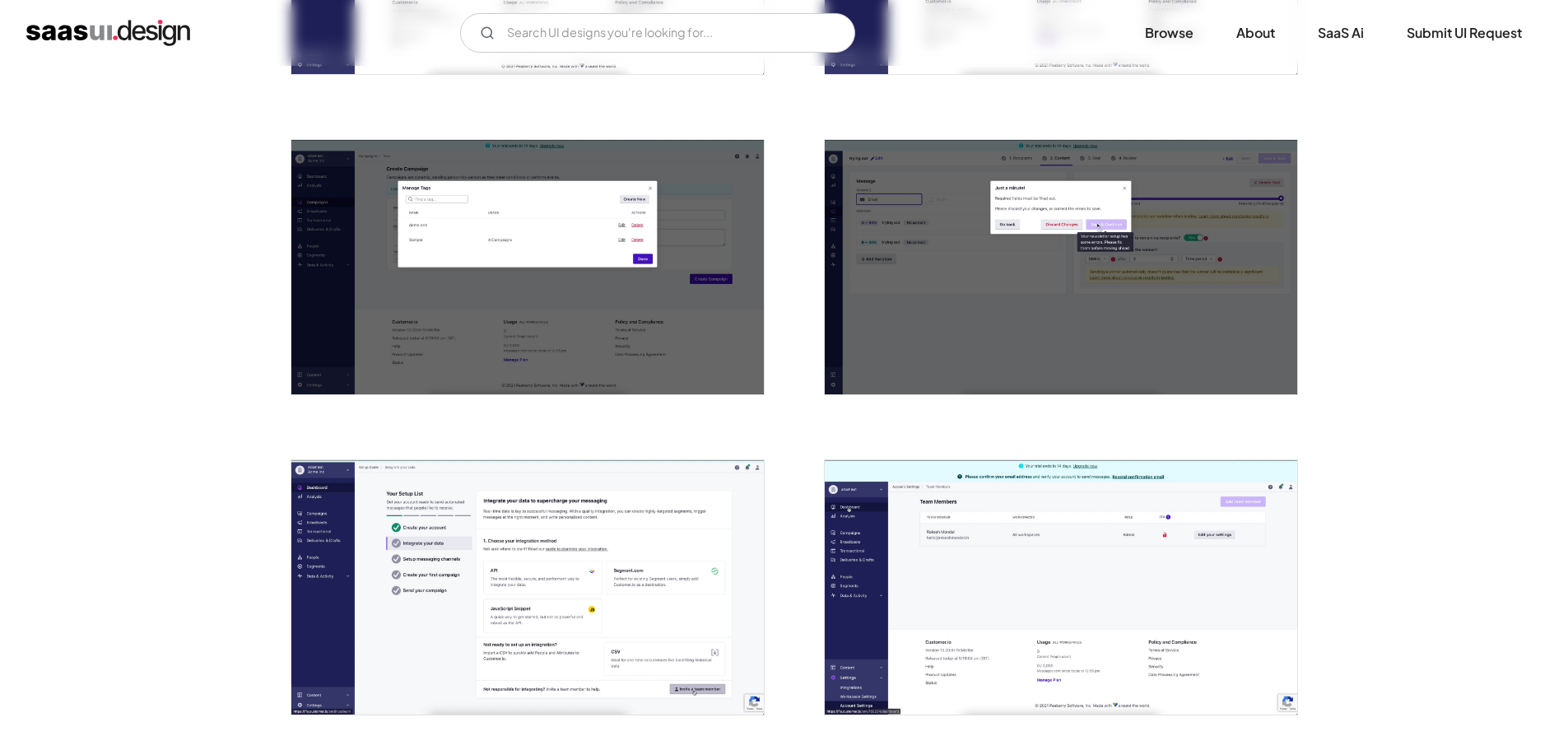
scroll to position [2636, 0]
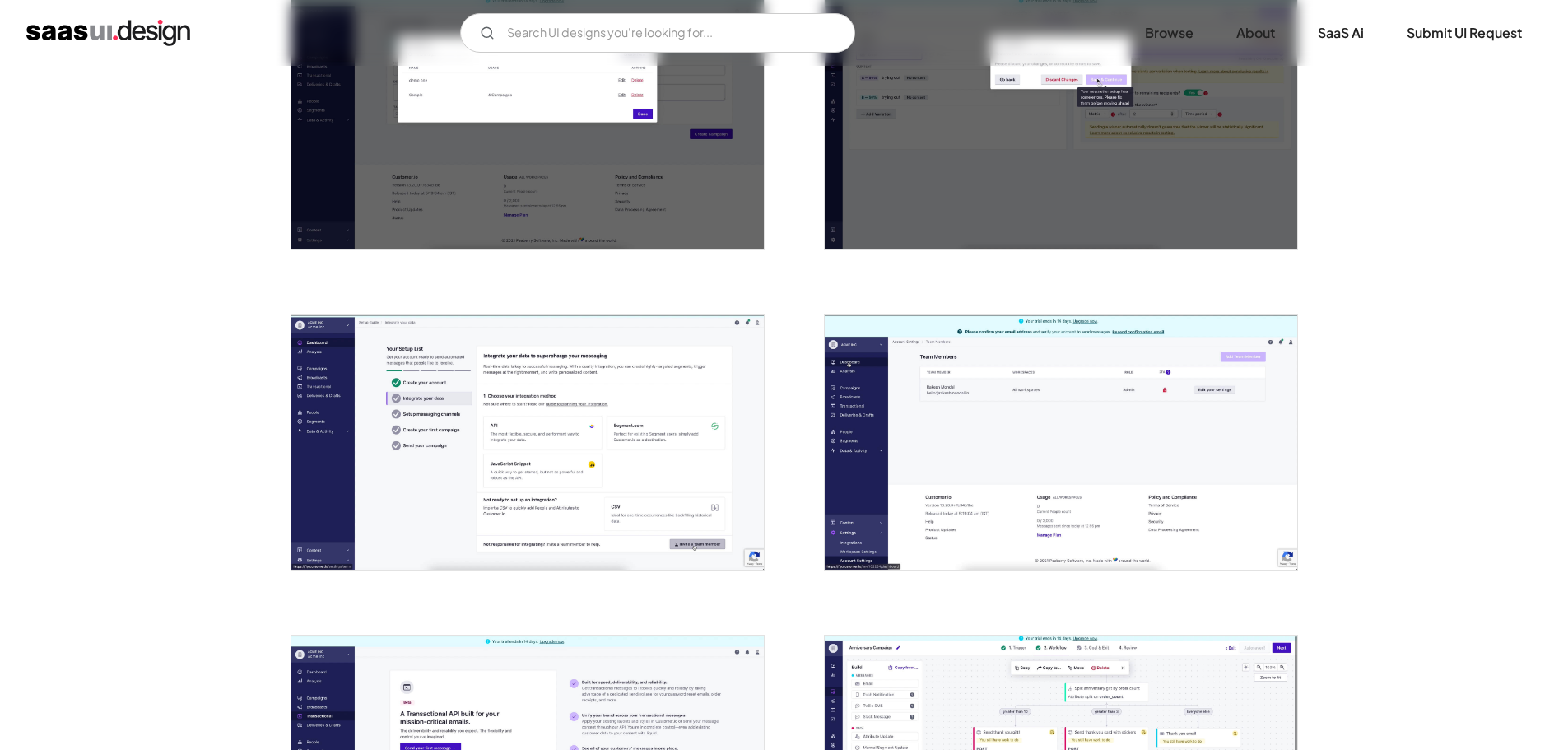
click at [367, 455] on img "open lightbox" at bounding box center [527, 442] width 472 height 254
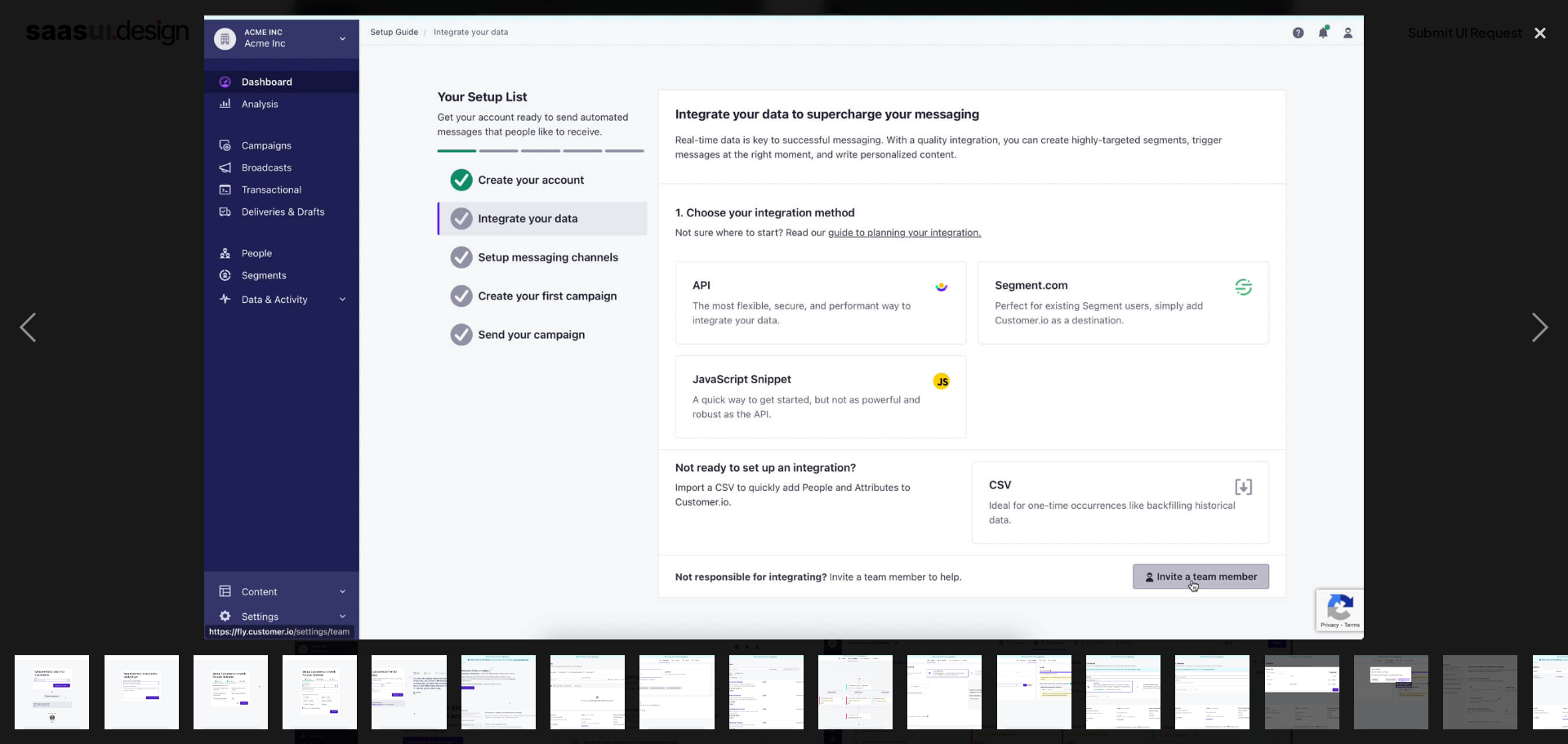
click at [144, 465] on div at bounding box center [784, 328] width 1568 height 625
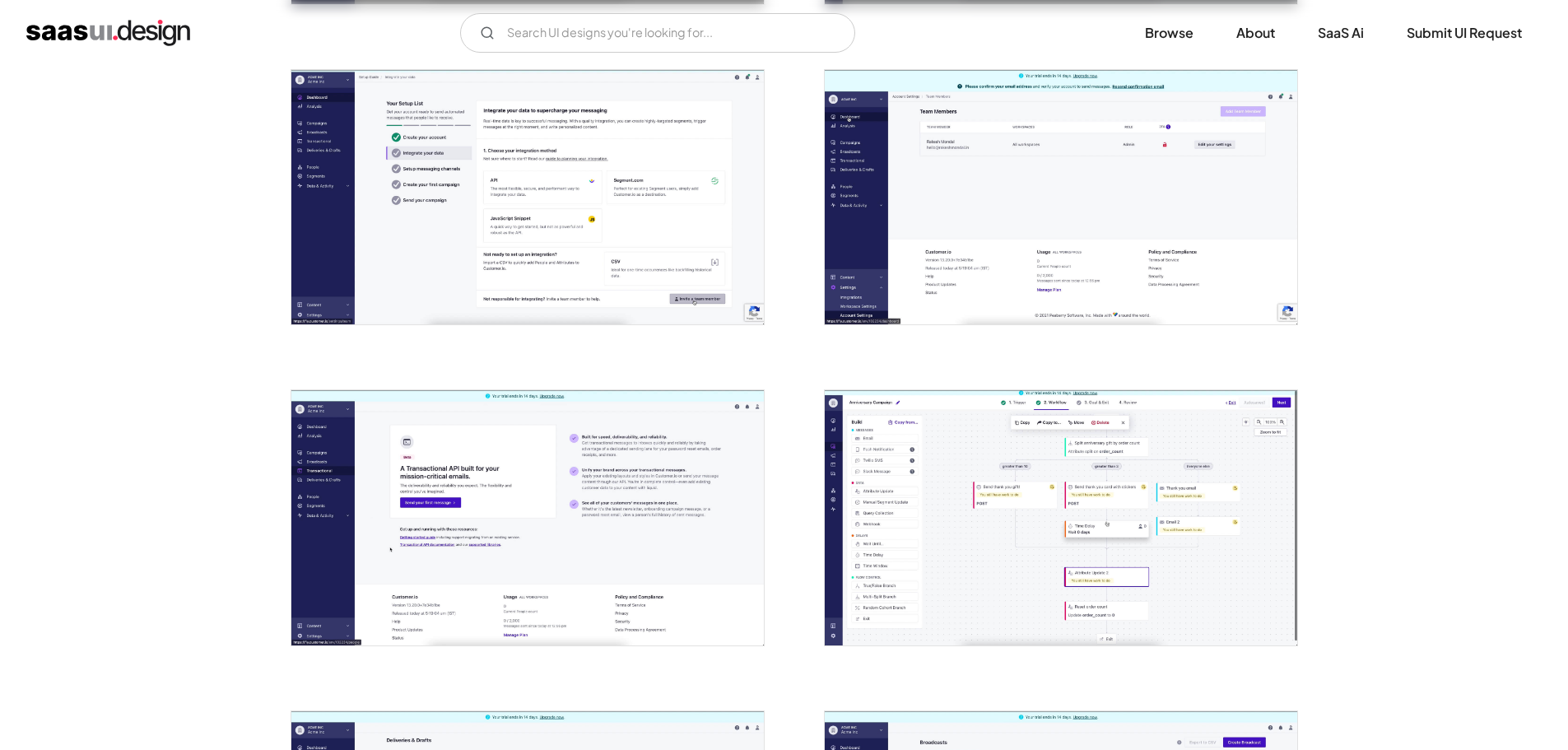
scroll to position [2882, 0]
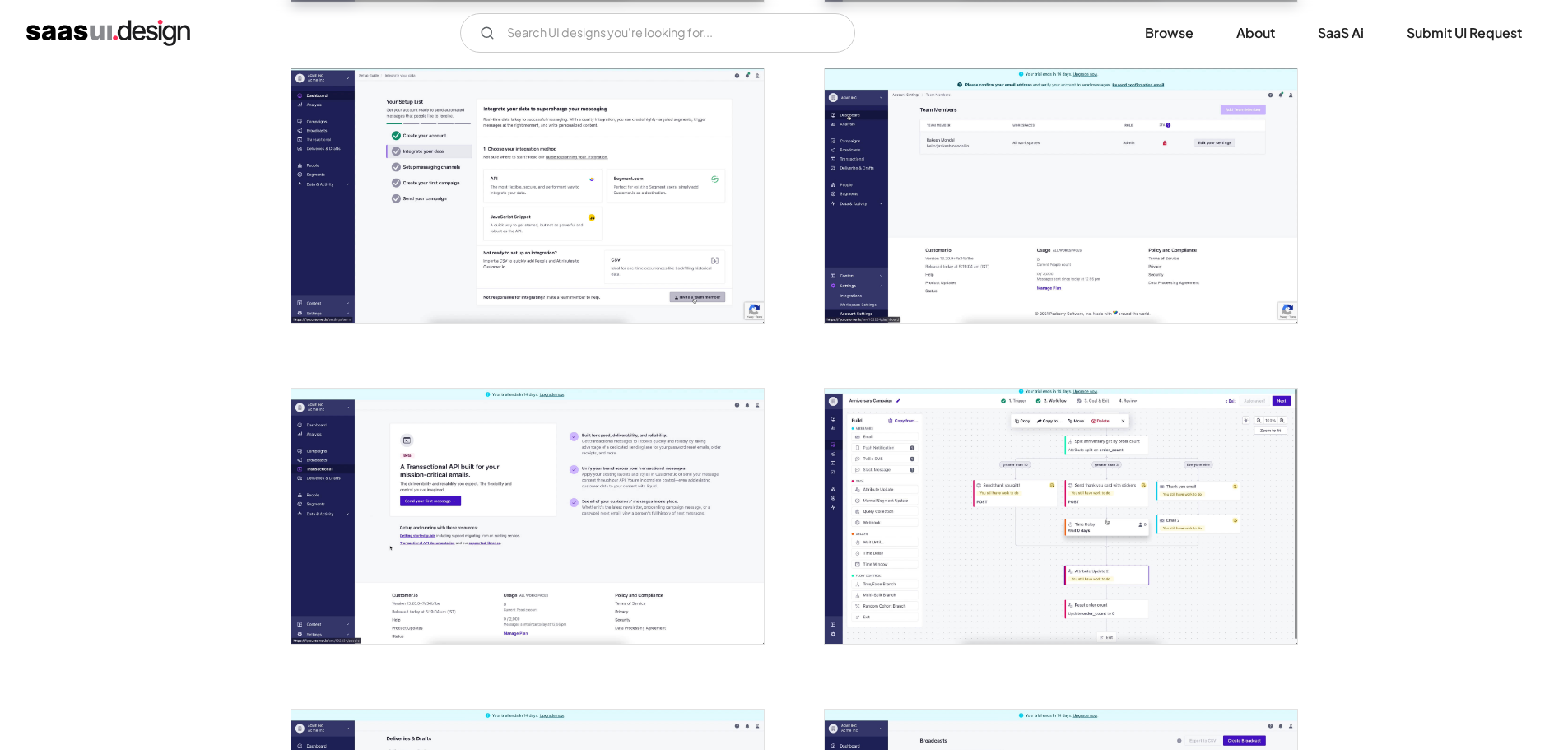
click at [1034, 465] on img "open lightbox" at bounding box center [1060, 515] width 472 height 254
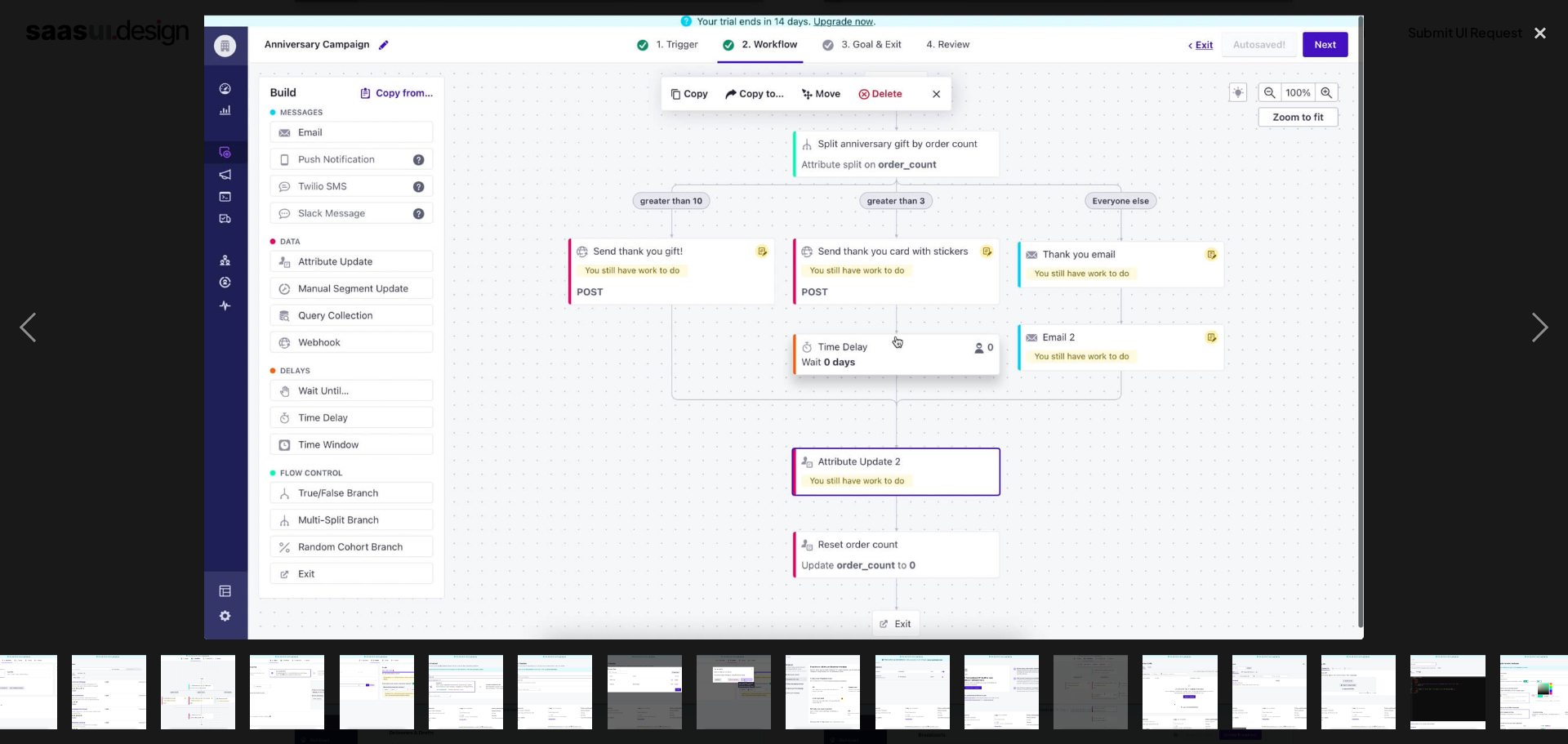
scroll to position [0, 679]
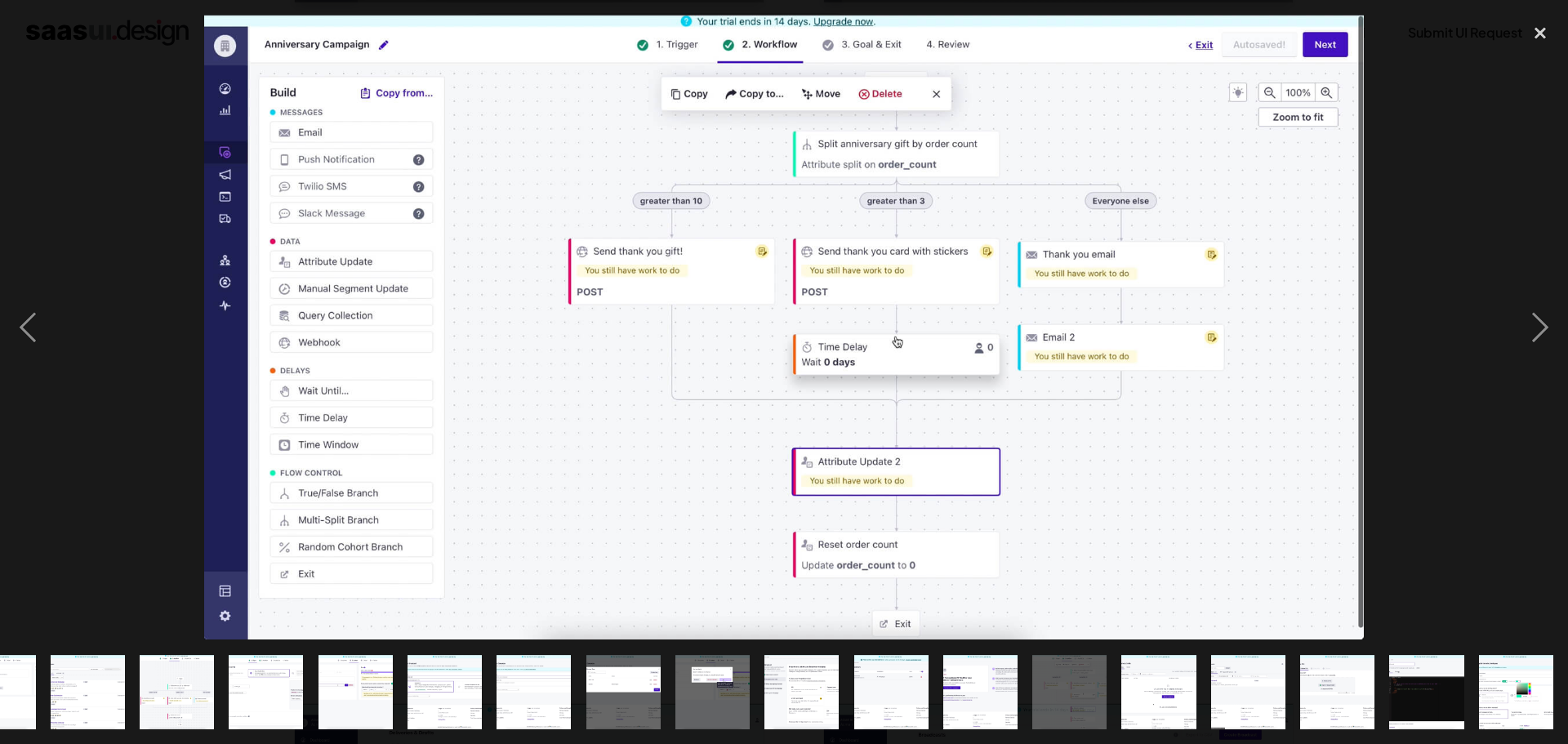
click at [104, 469] on div at bounding box center [784, 328] width 1568 height 625
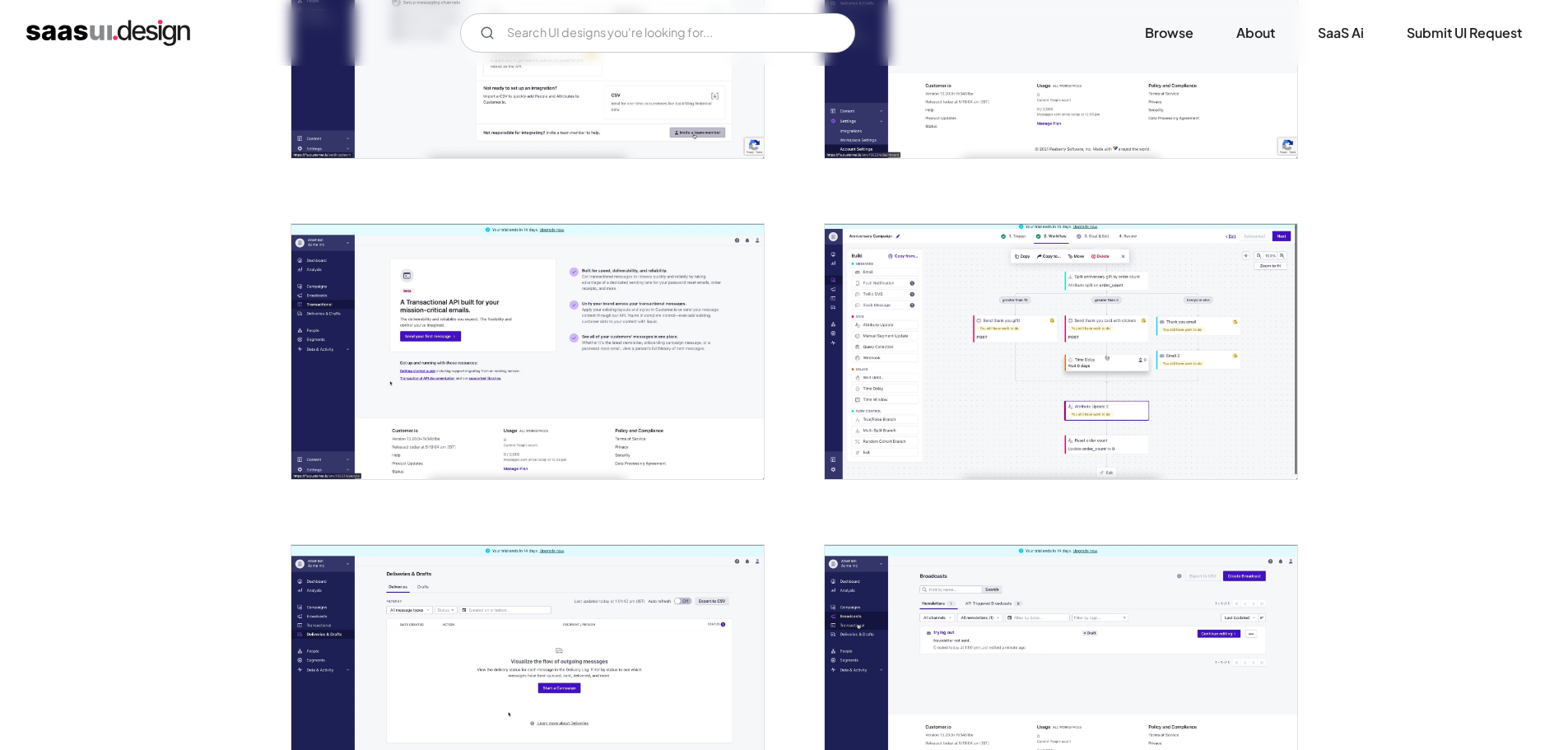
scroll to position [3541, 0]
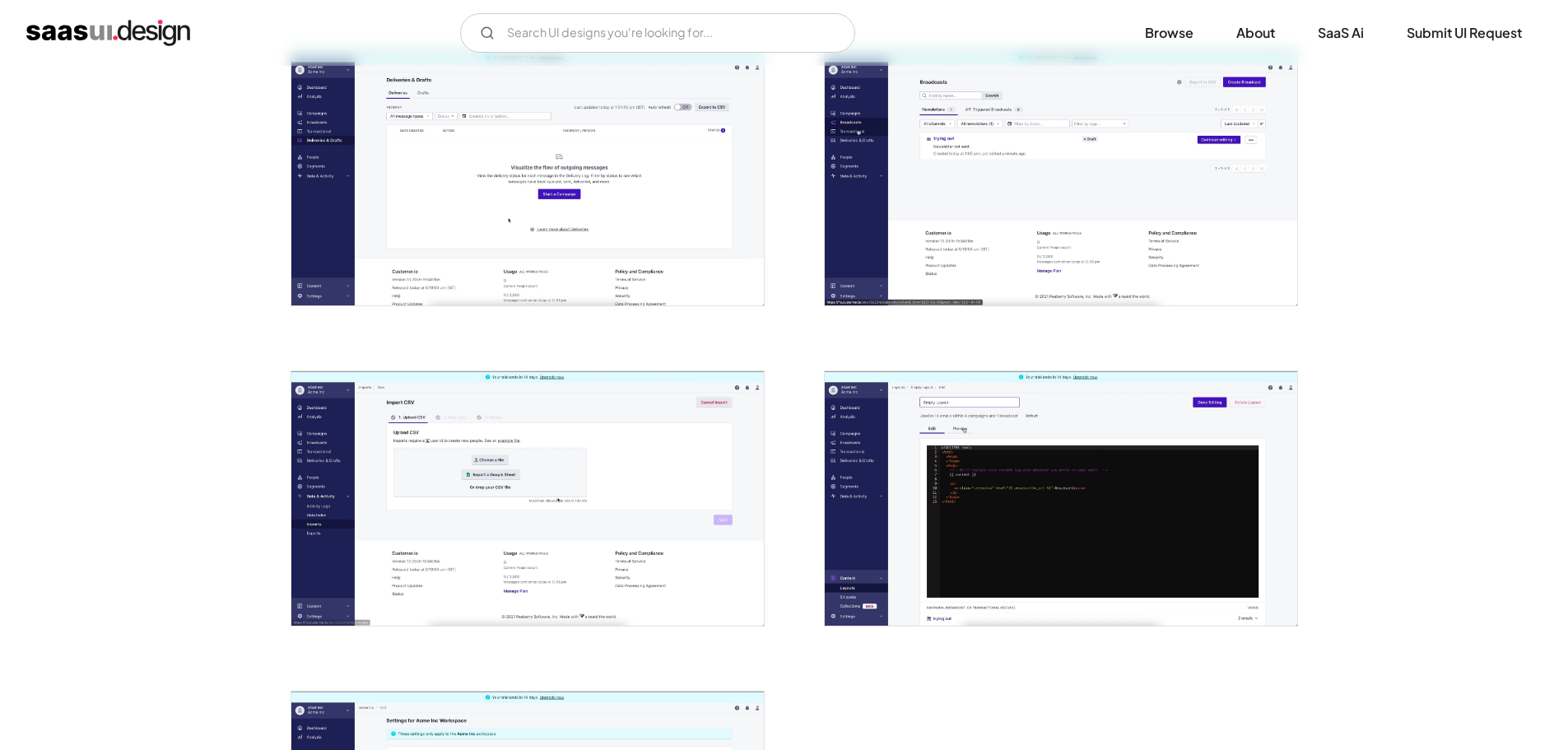
click at [1021, 175] on img "open lightbox" at bounding box center [1060, 178] width 472 height 254
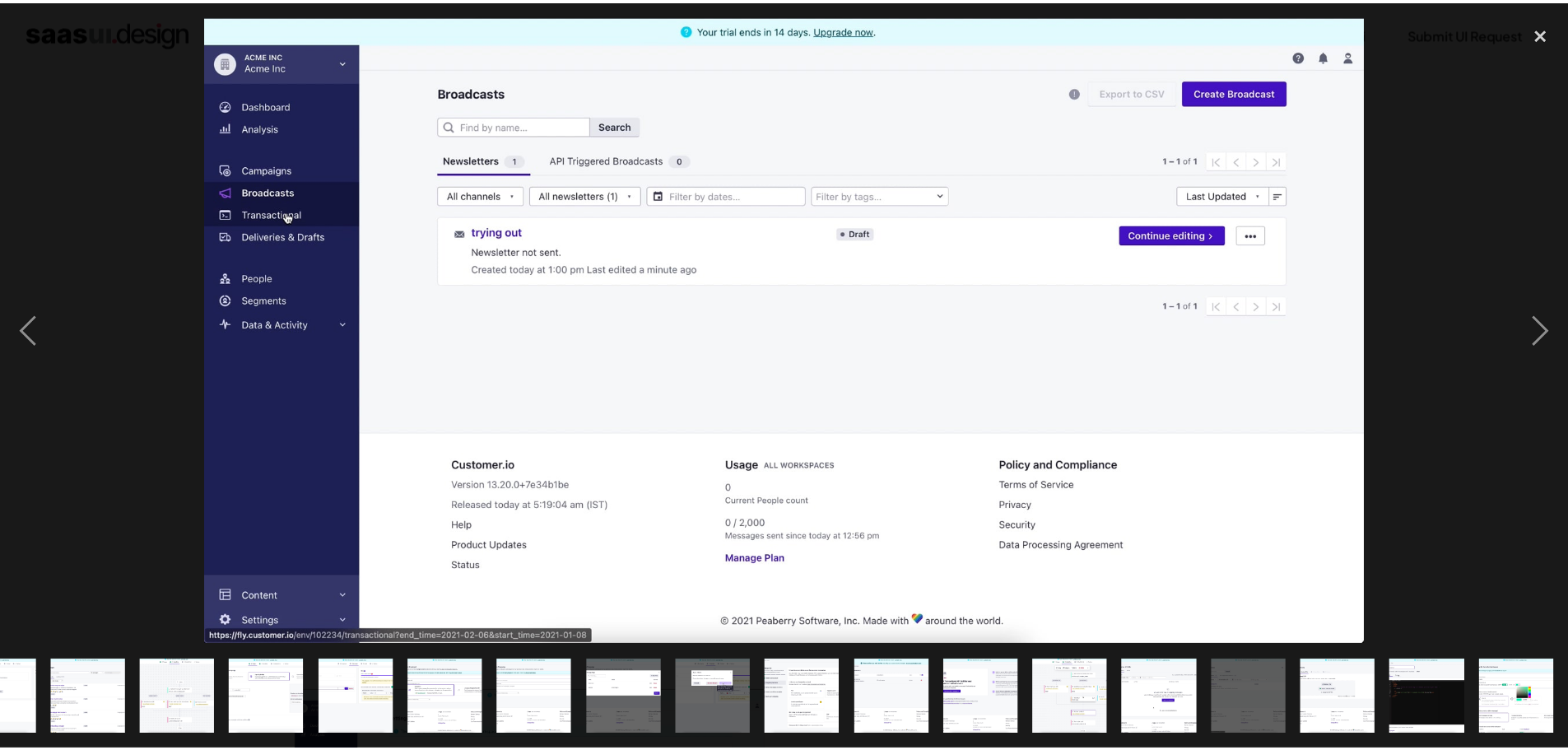
scroll to position [0, 684]
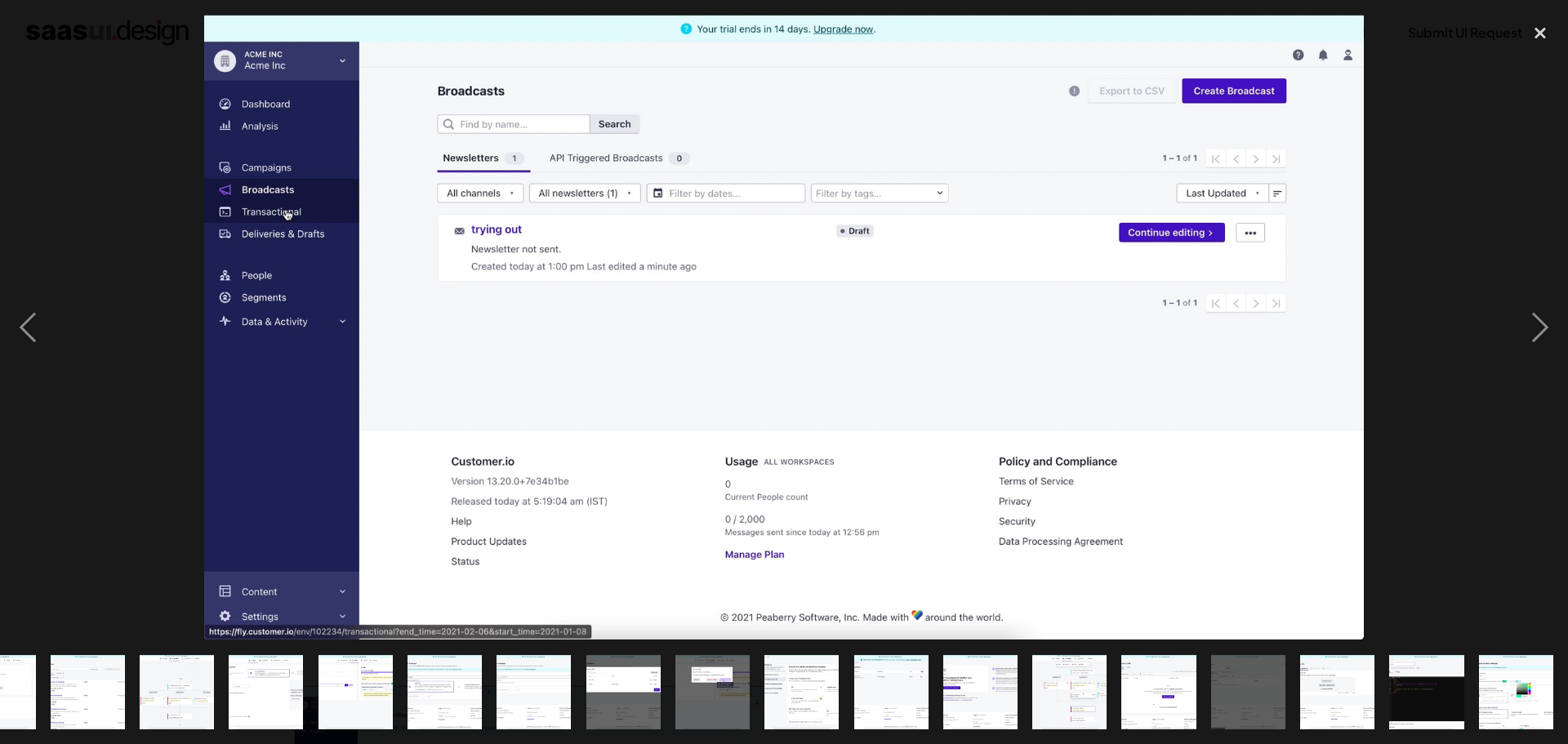
click at [1466, 93] on div at bounding box center [784, 328] width 1568 height 625
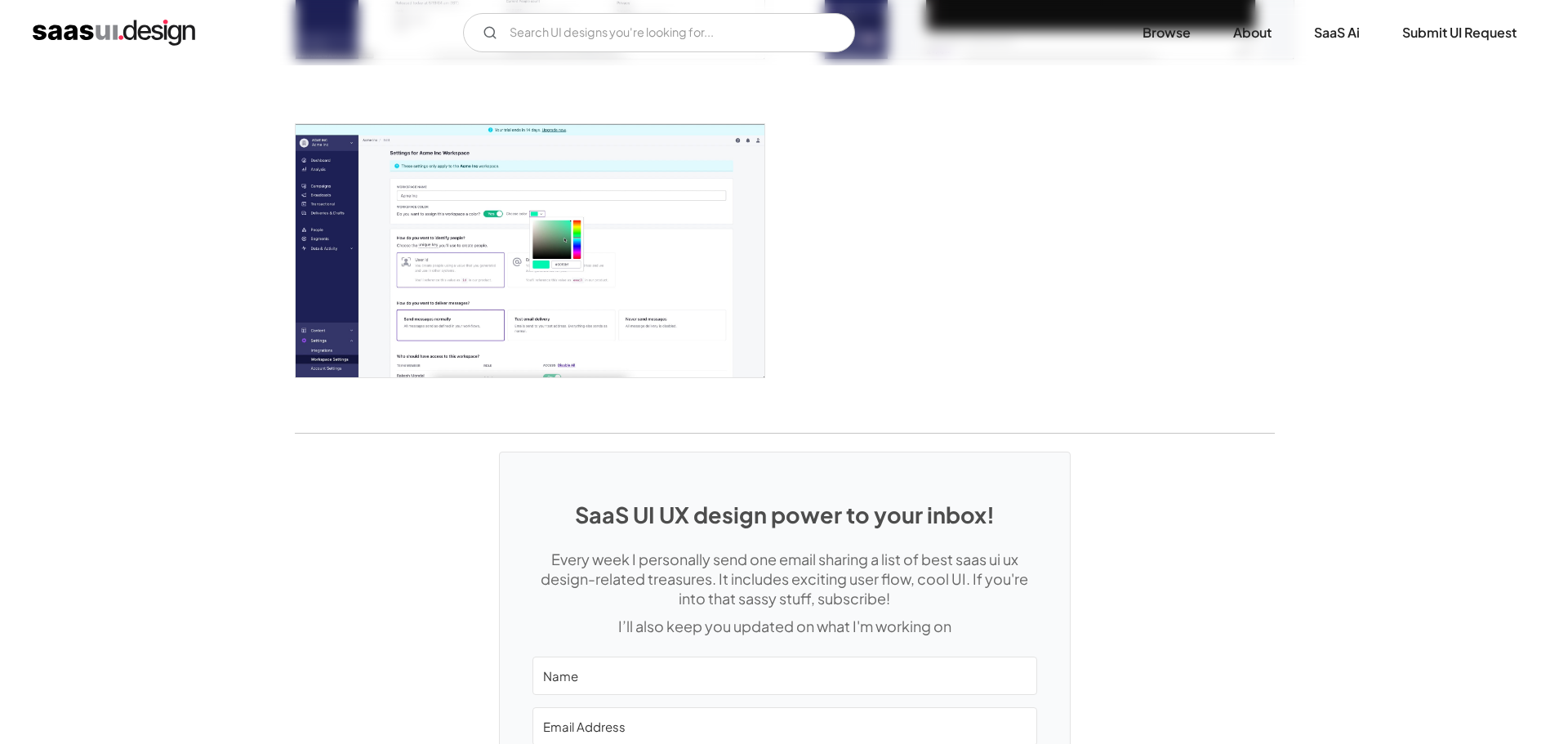
scroll to position [4085, 0]
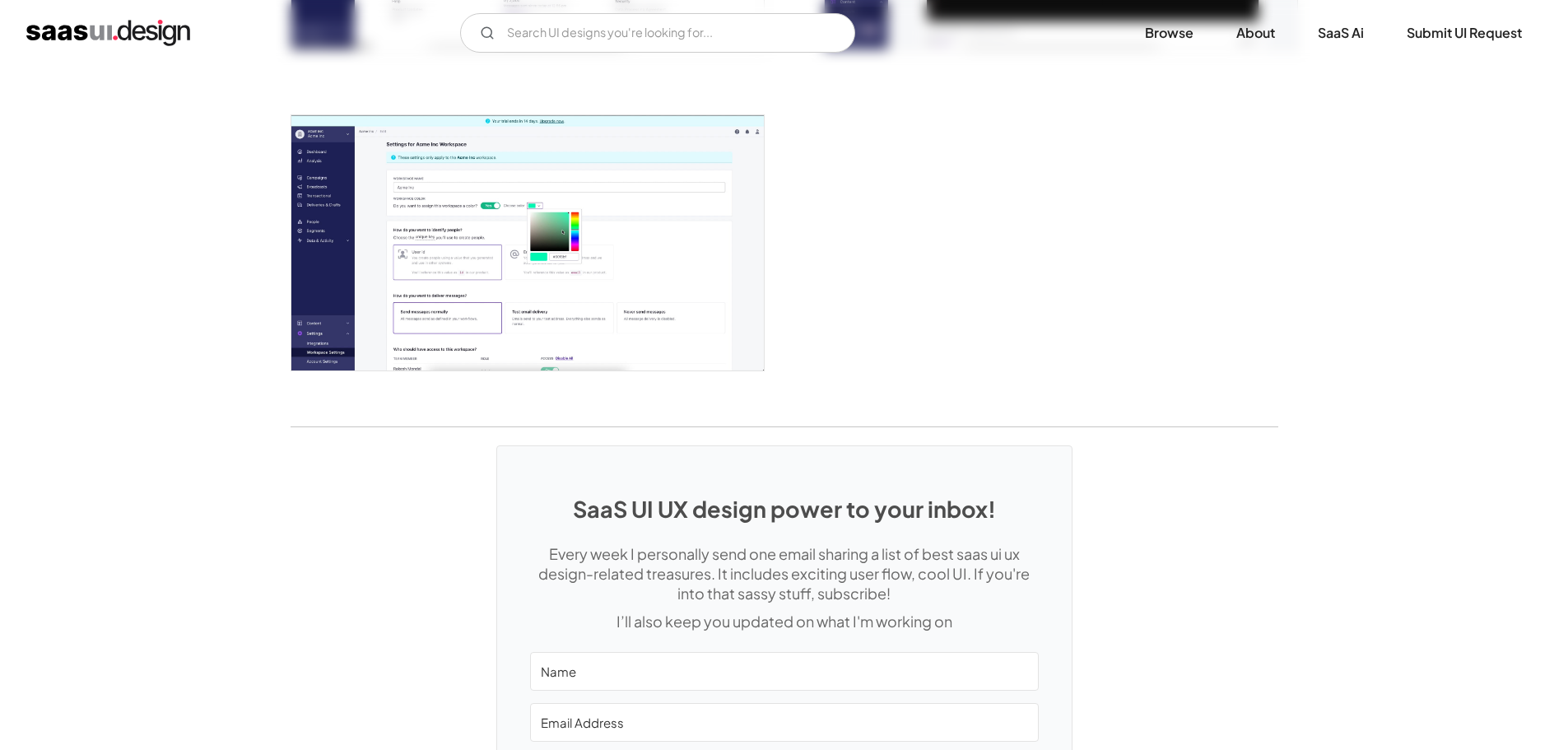
click at [663, 258] on img "open lightbox" at bounding box center [527, 242] width 472 height 254
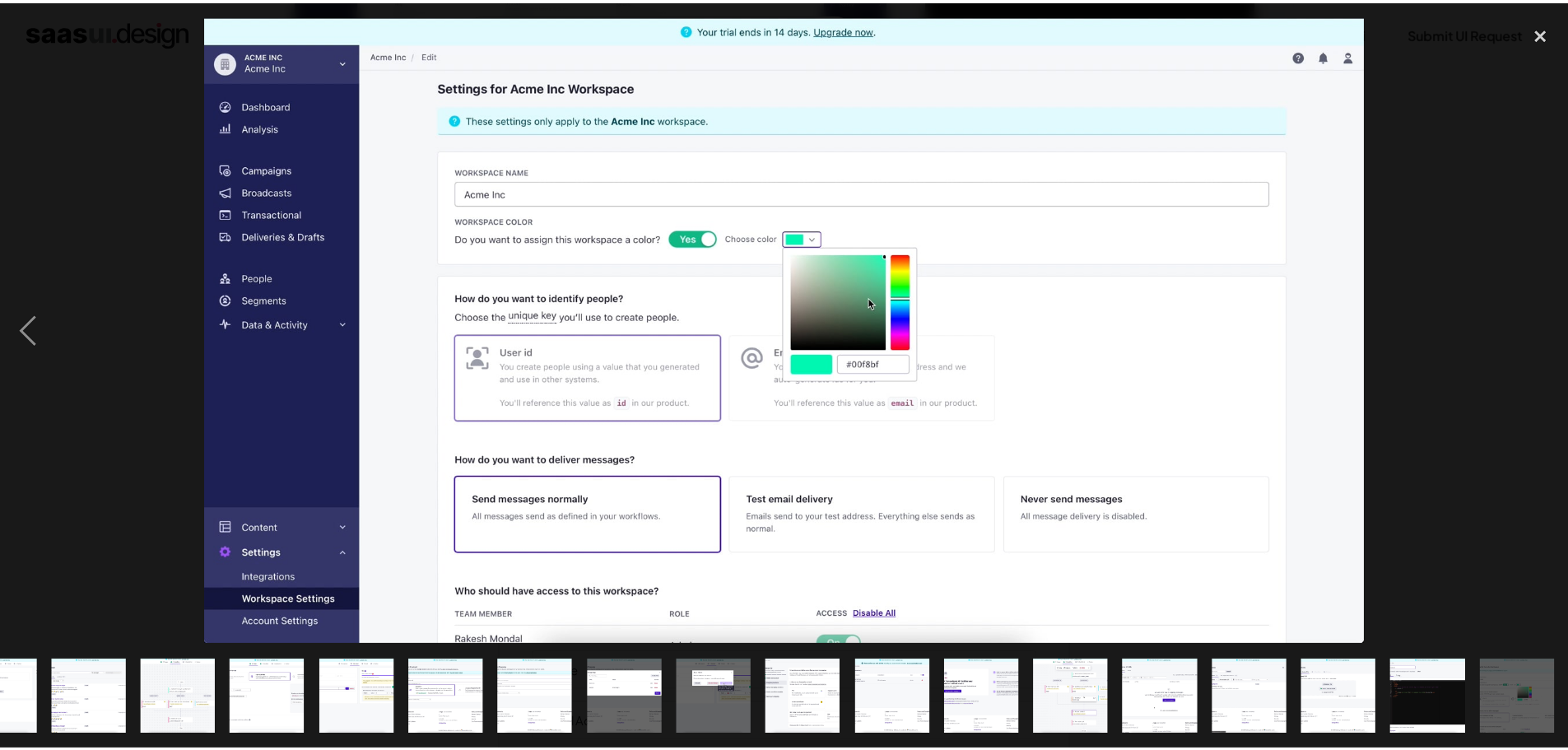
scroll to position [0, 684]
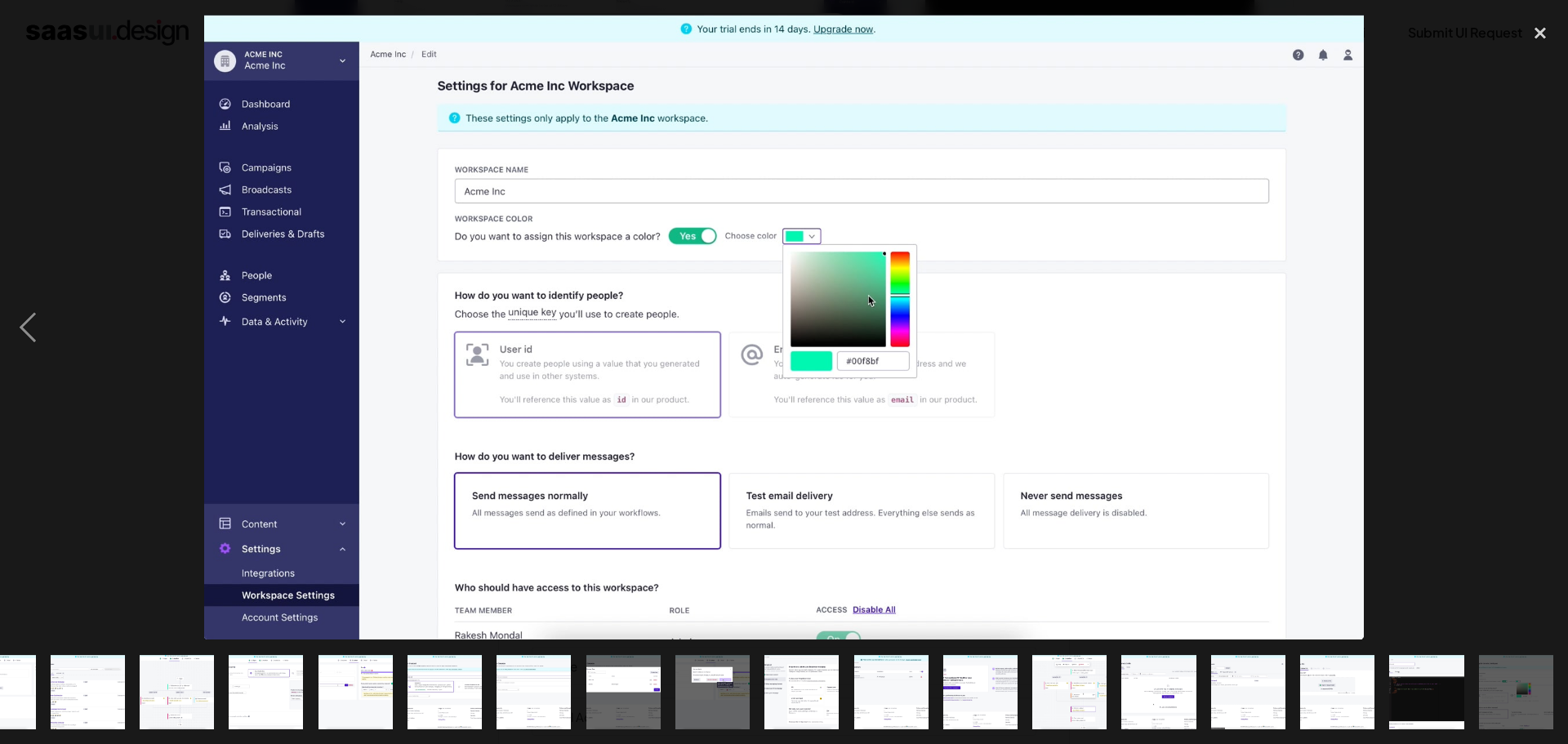
click at [1469, 226] on div at bounding box center [784, 328] width 1568 height 625
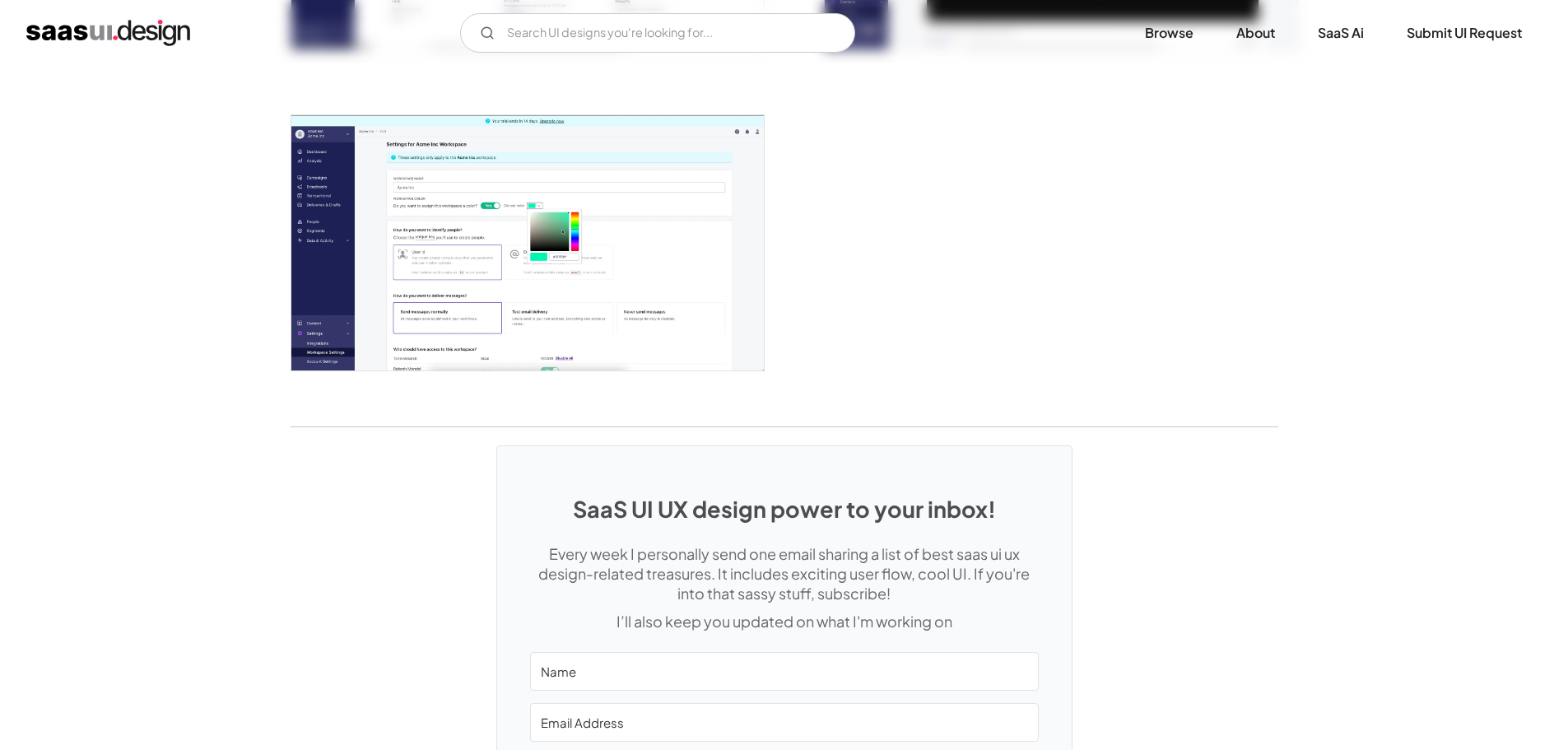
scroll to position [4336, 0]
